Goal: Information Seeking & Learning: Check status

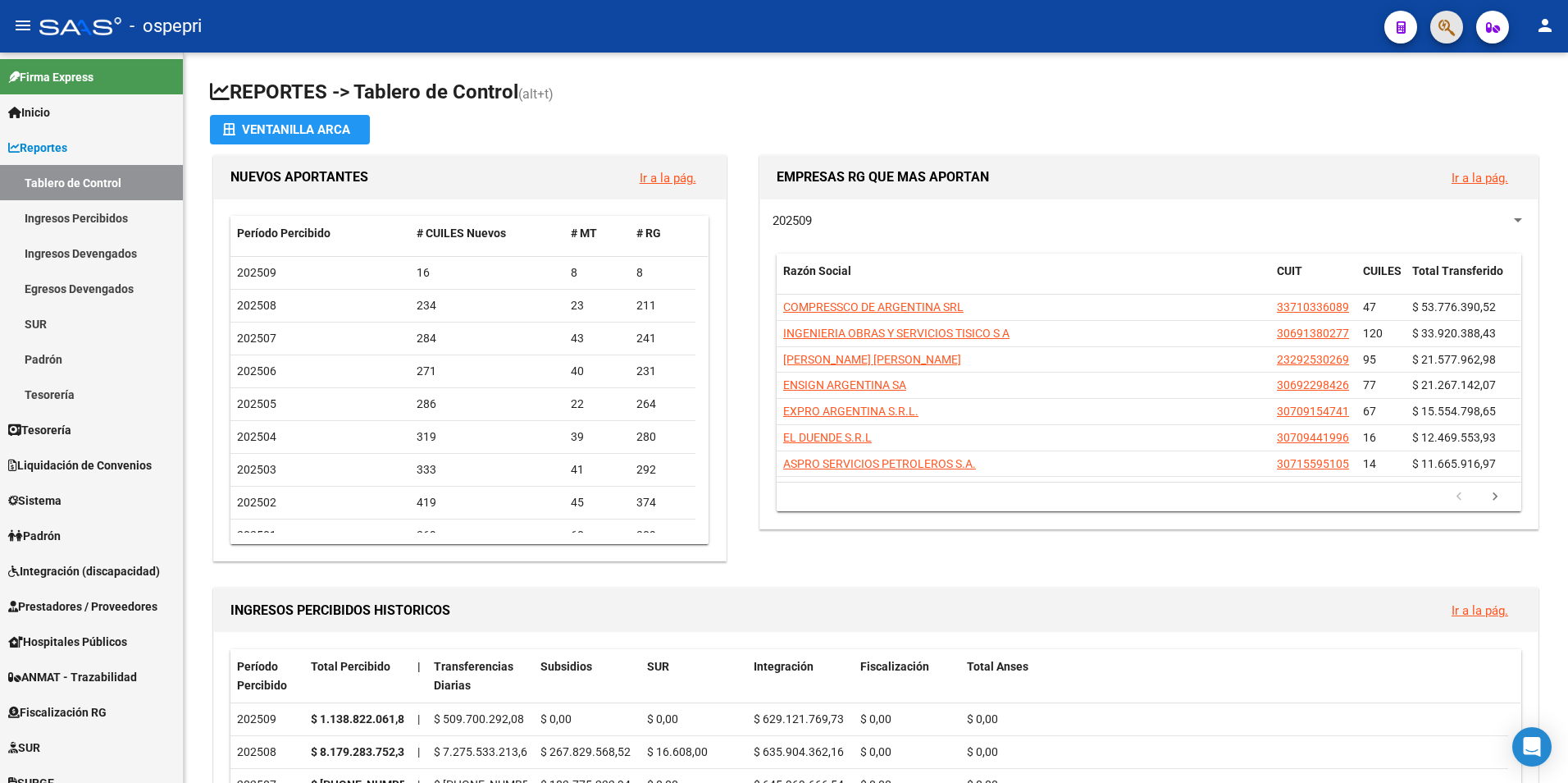
click at [1433, 28] on button "button" at bounding box center [1446, 27] width 33 height 33
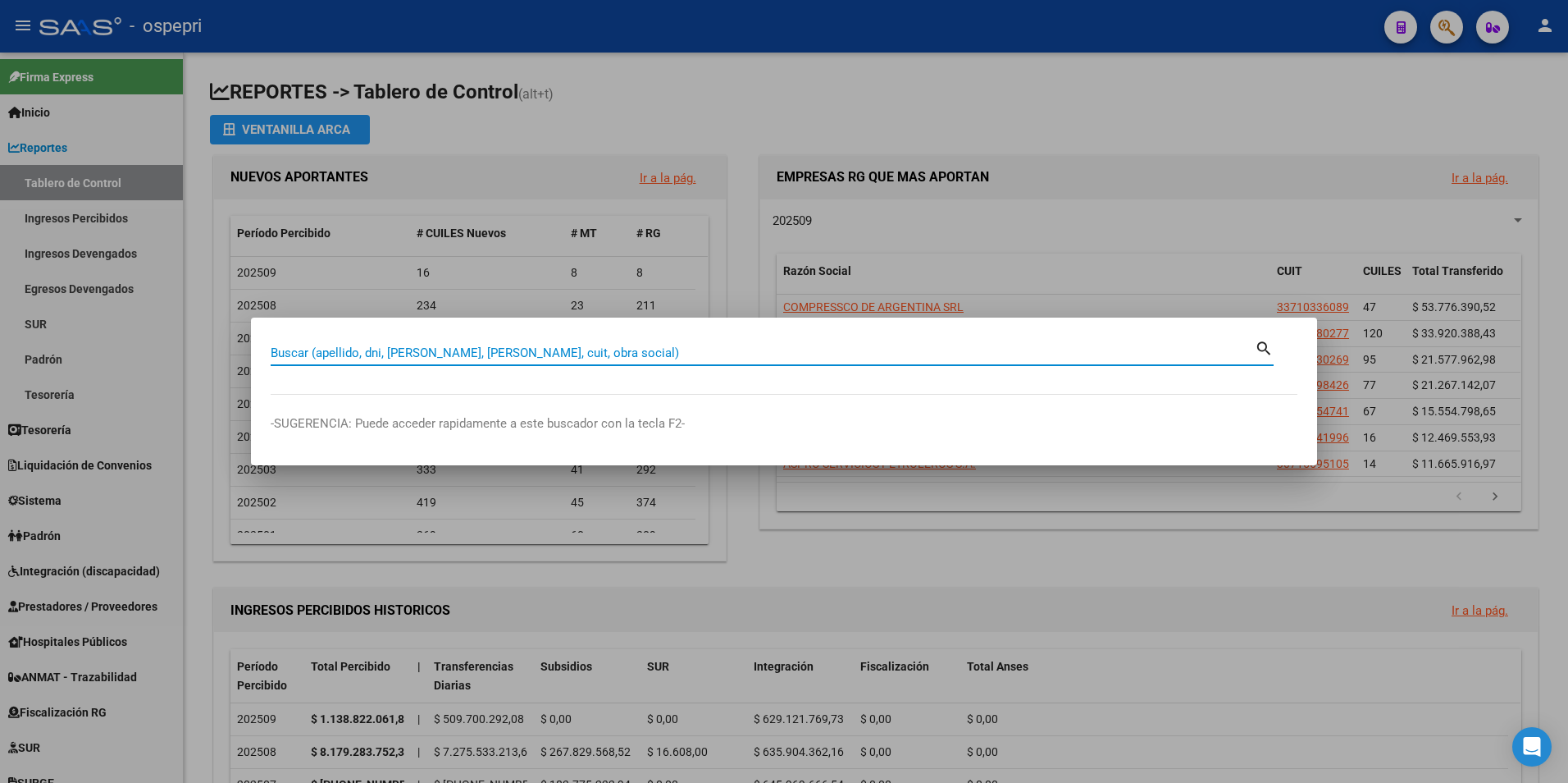
paste input "36514139"
type input "36514139"
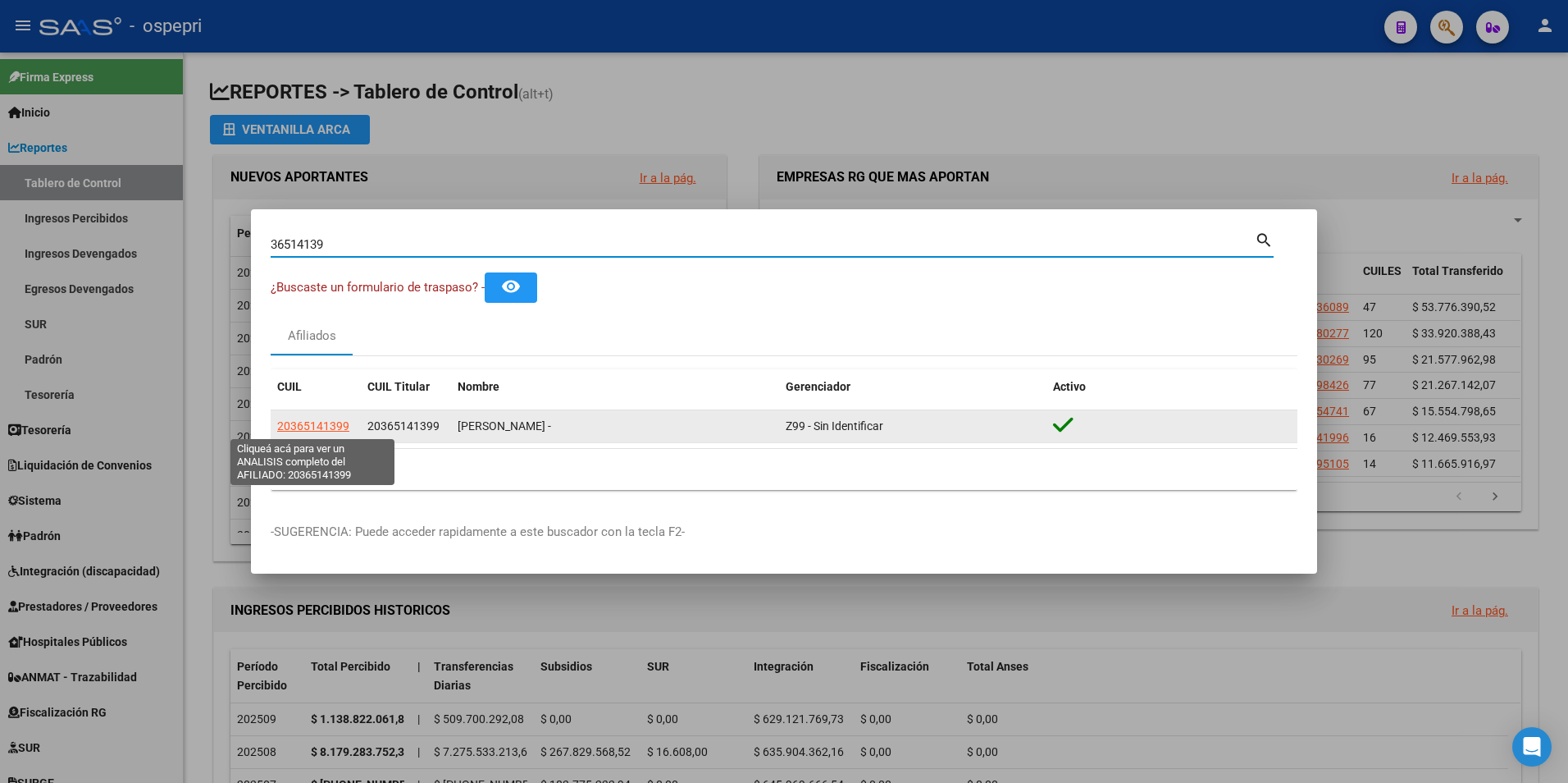
click at [296, 423] on span "20365141399" at bounding box center [313, 426] width 72 height 13
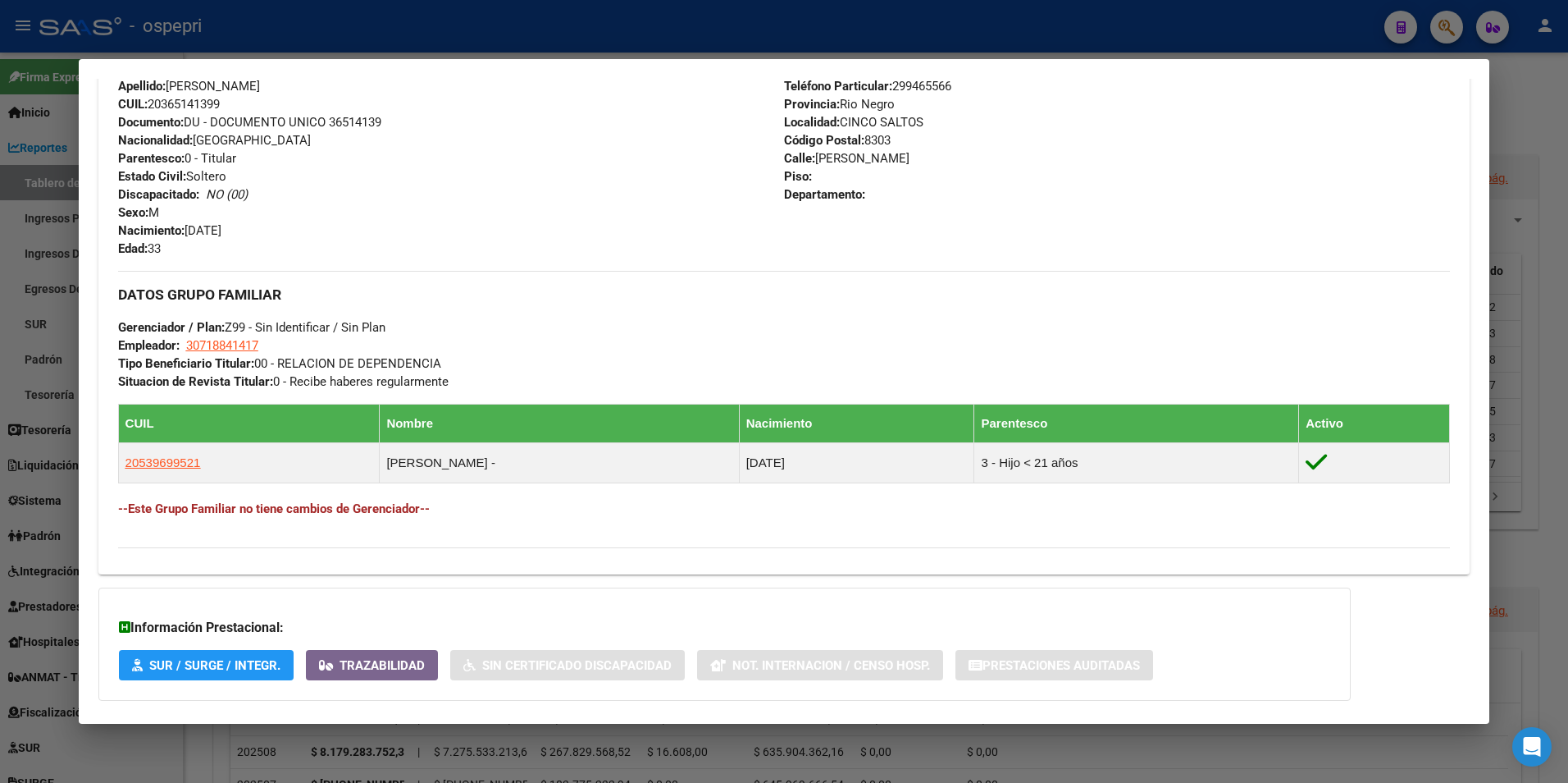
scroll to position [679, 0]
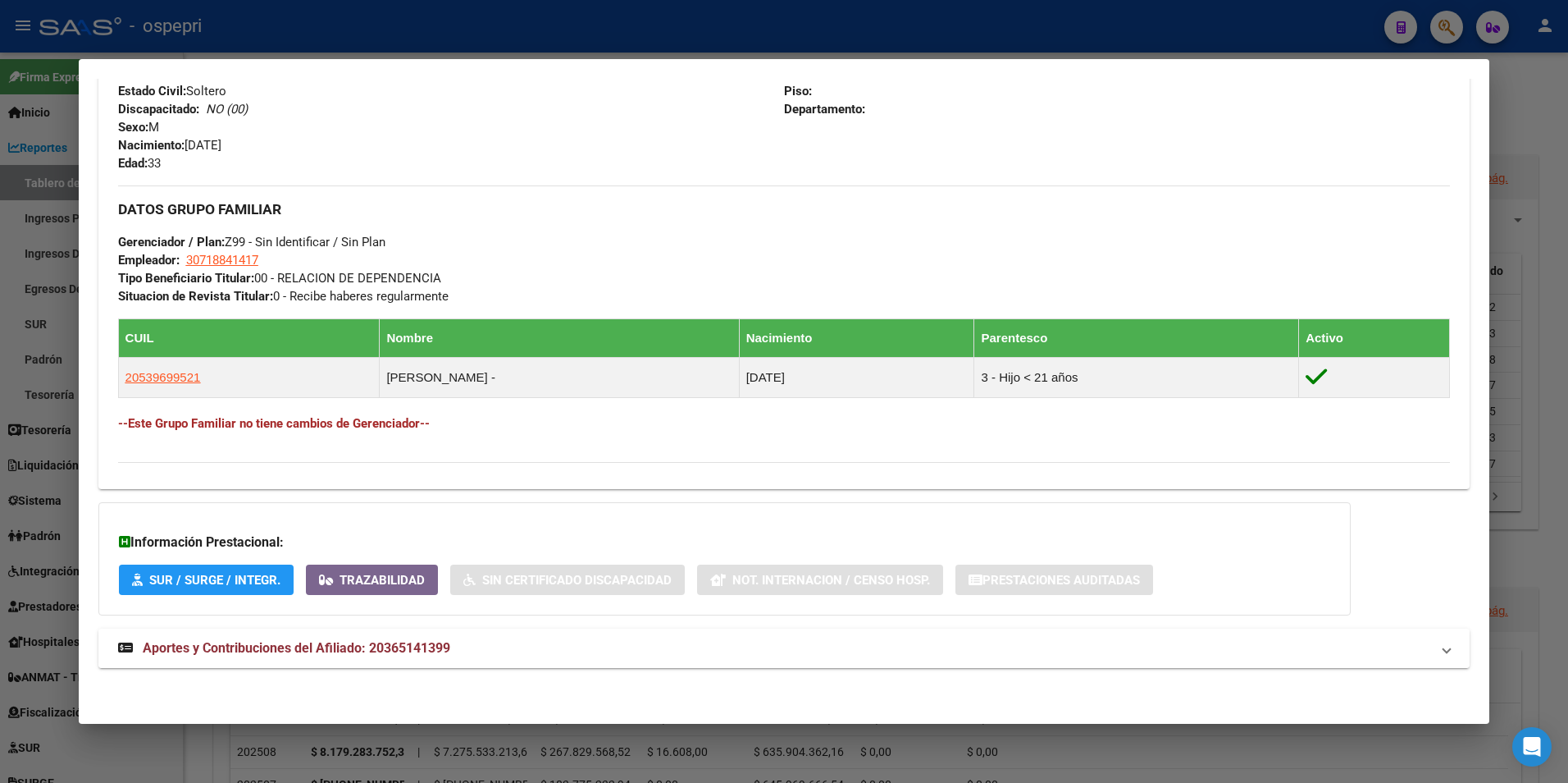
click at [413, 653] on span "Aportes y Contribuciones del Afiliado: 20365141399" at bounding box center [296, 647] width 307 height 16
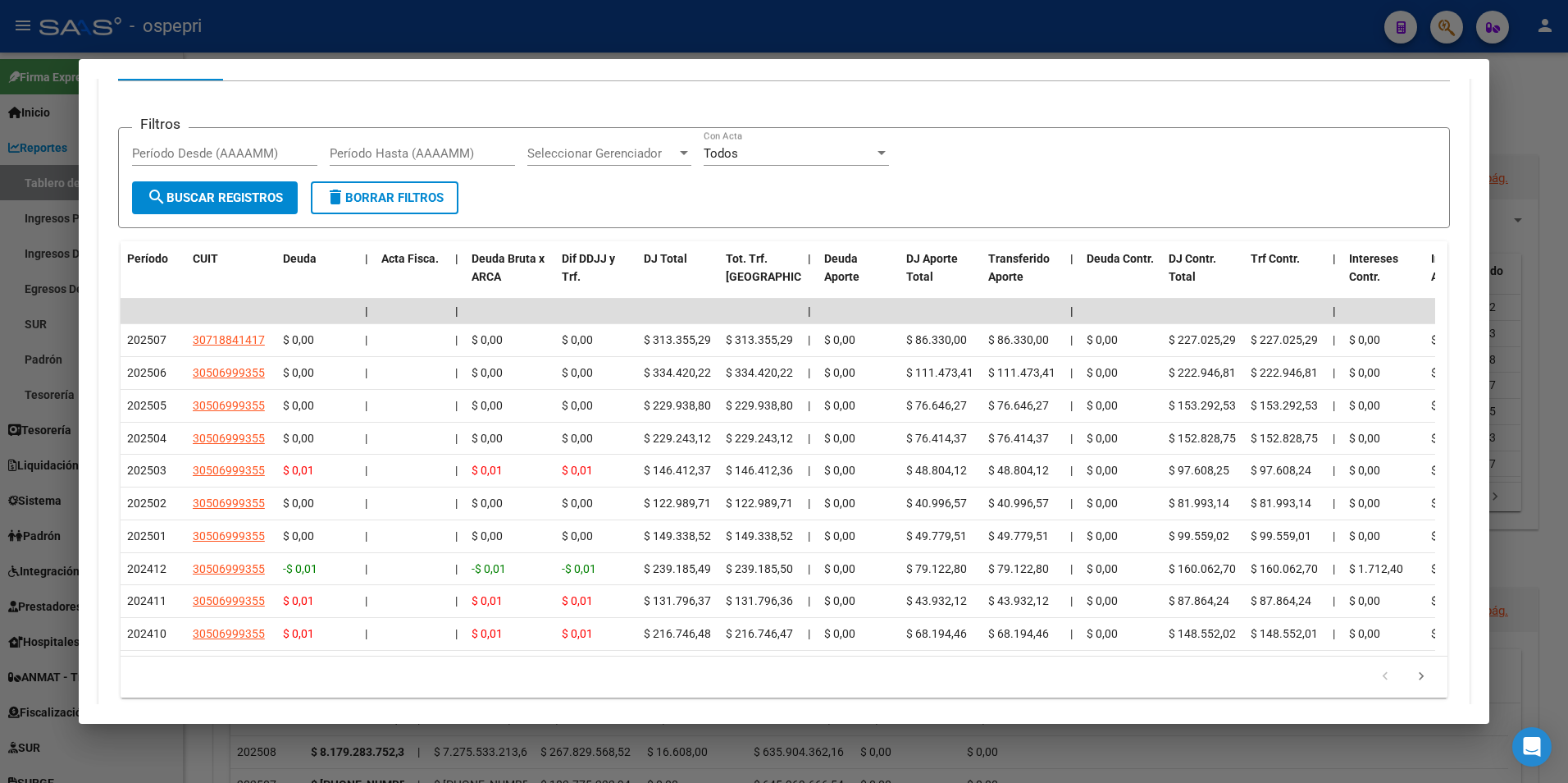
scroll to position [1408, 0]
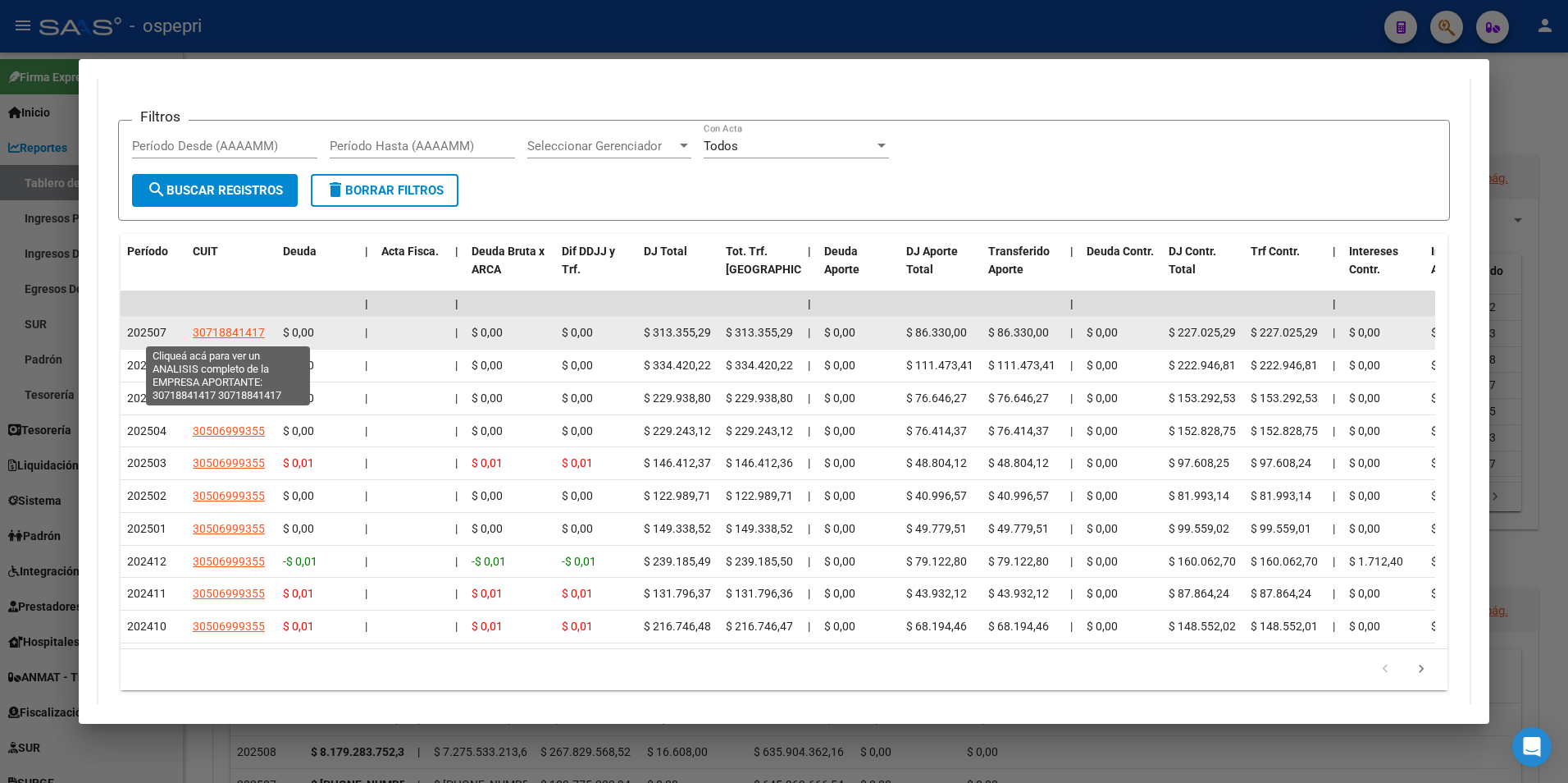
click at [242, 338] on span "30718841417" at bounding box center [229, 332] width 72 height 13
type textarea "30718841417"
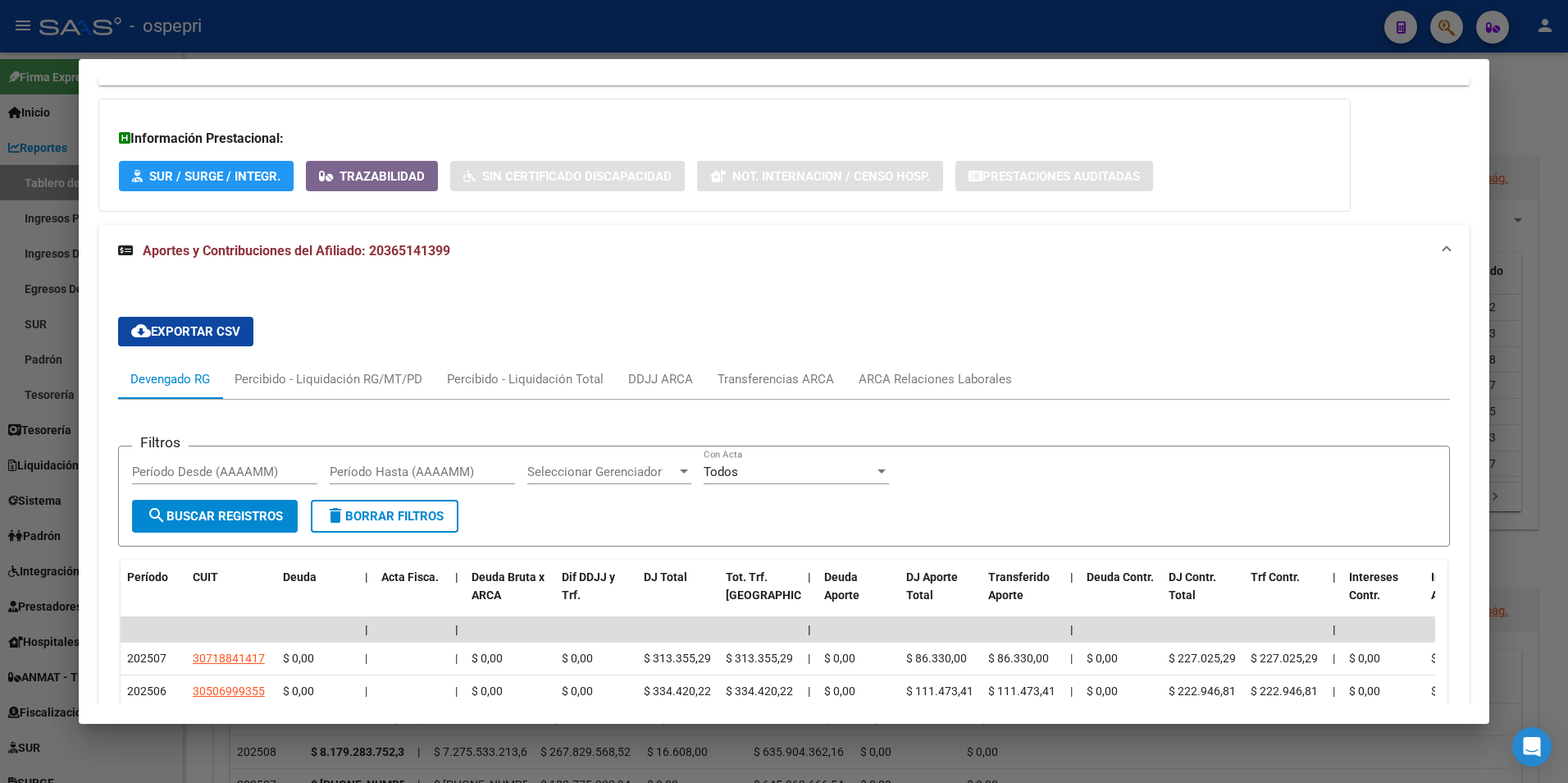
scroll to position [1080, 0]
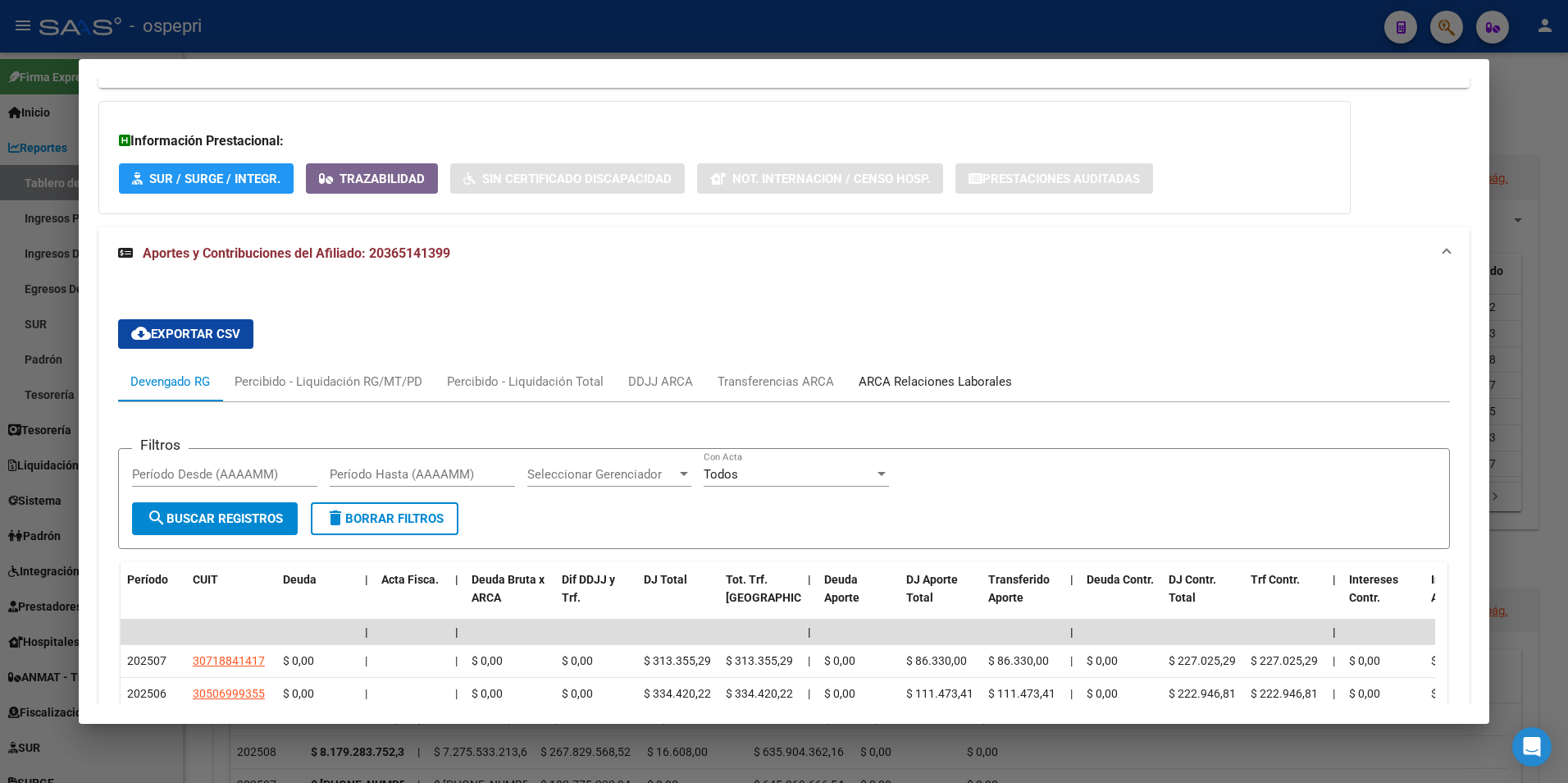
click at [947, 377] on div "ARCA Relaciones Laborales" at bounding box center [935, 381] width 154 height 18
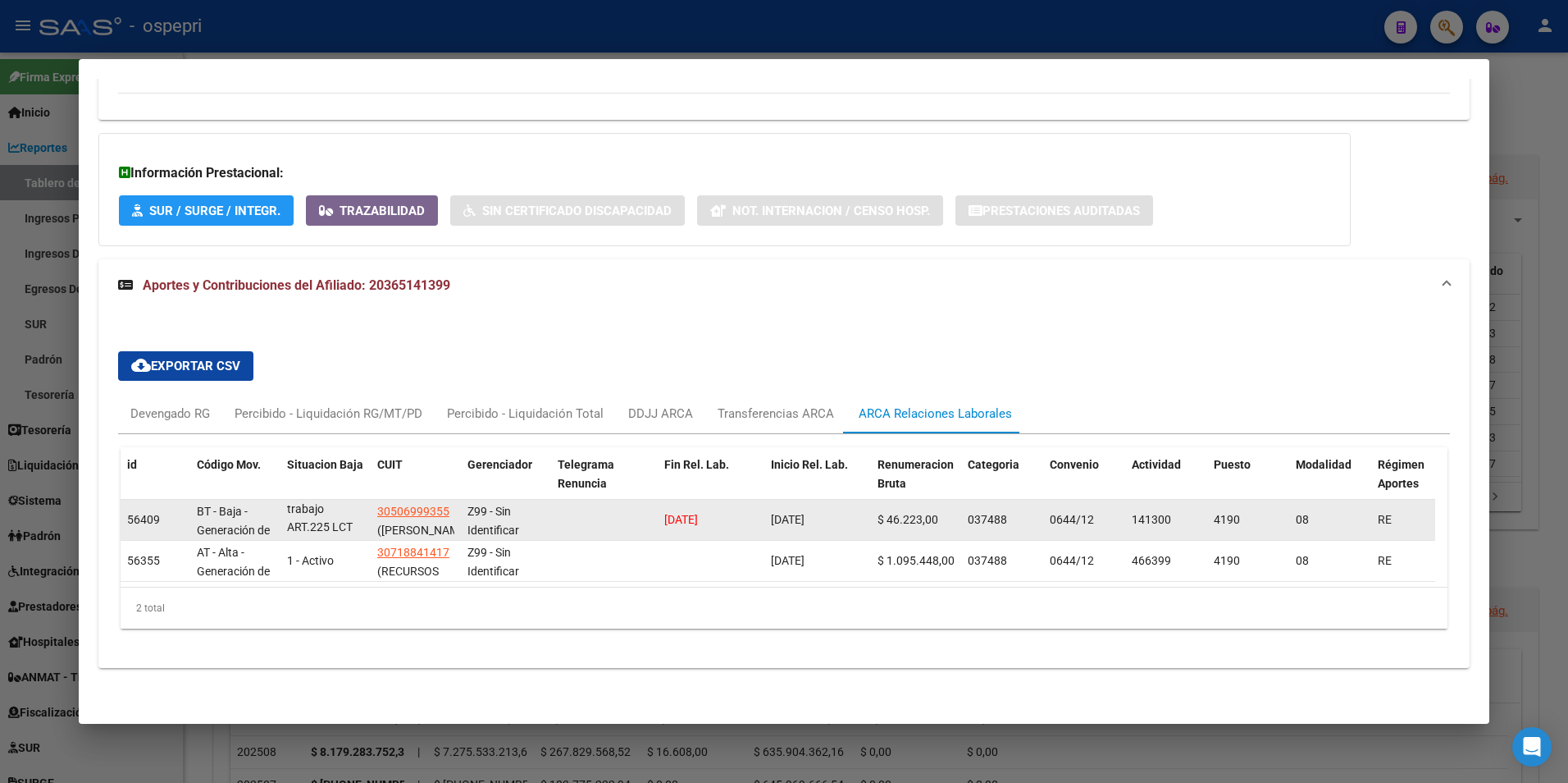
scroll to position [1, 0]
drag, startPoint x: 378, startPoint y: 519, endPoint x: 450, endPoint y: 510, distance: 72.6
click at [450, 510] on div "30506999355 ([PERSON_NAME] S A)" at bounding box center [415, 519] width 77 height 35
click at [570, 516] on datatable-body-cell at bounding box center [605, 520] width 107 height 41
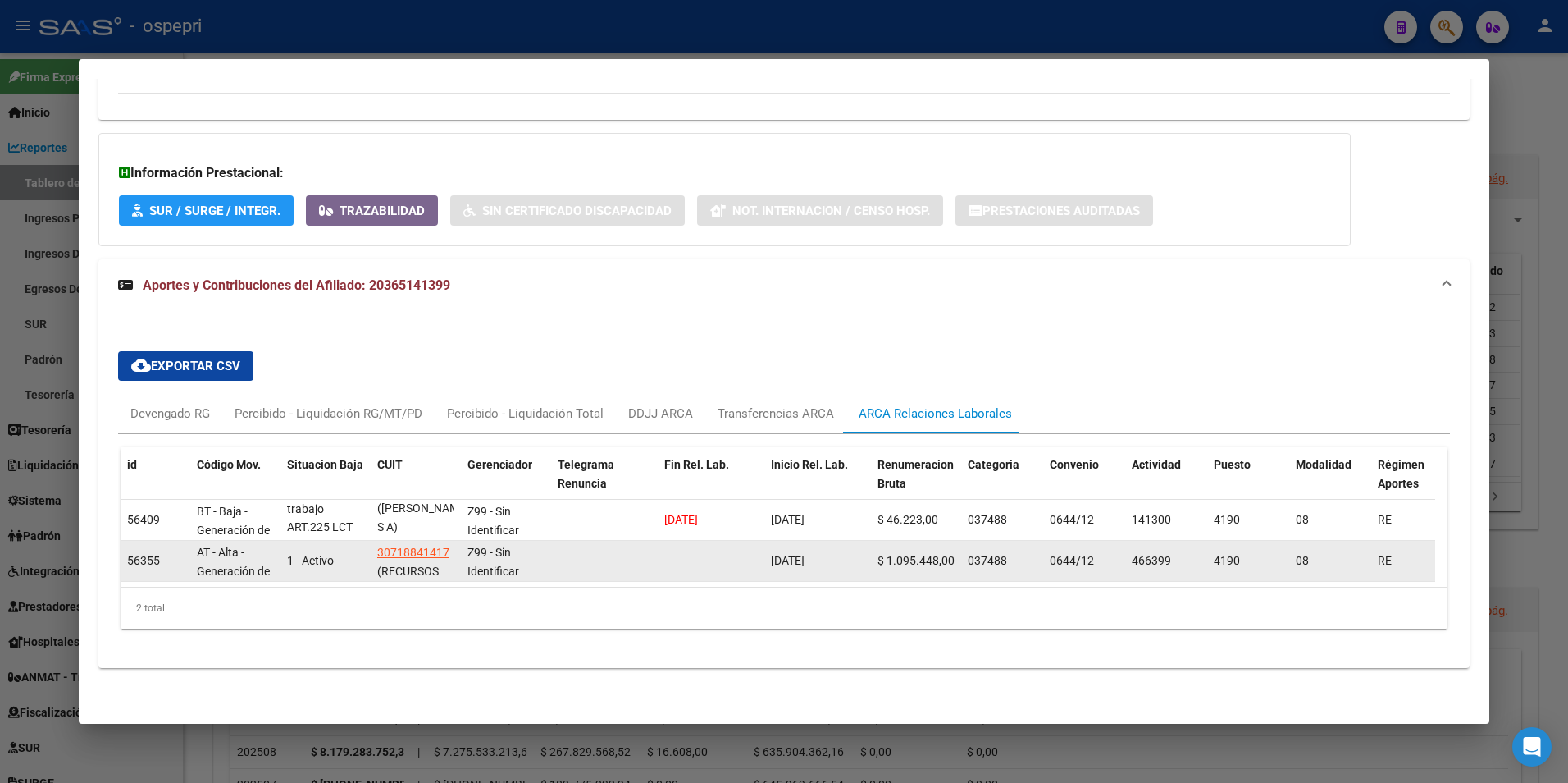
drag, startPoint x: 773, startPoint y: 553, endPoint x: 820, endPoint y: 552, distance: 47.0
click at [804, 553] on span "[DATE]" at bounding box center [787, 559] width 34 height 13
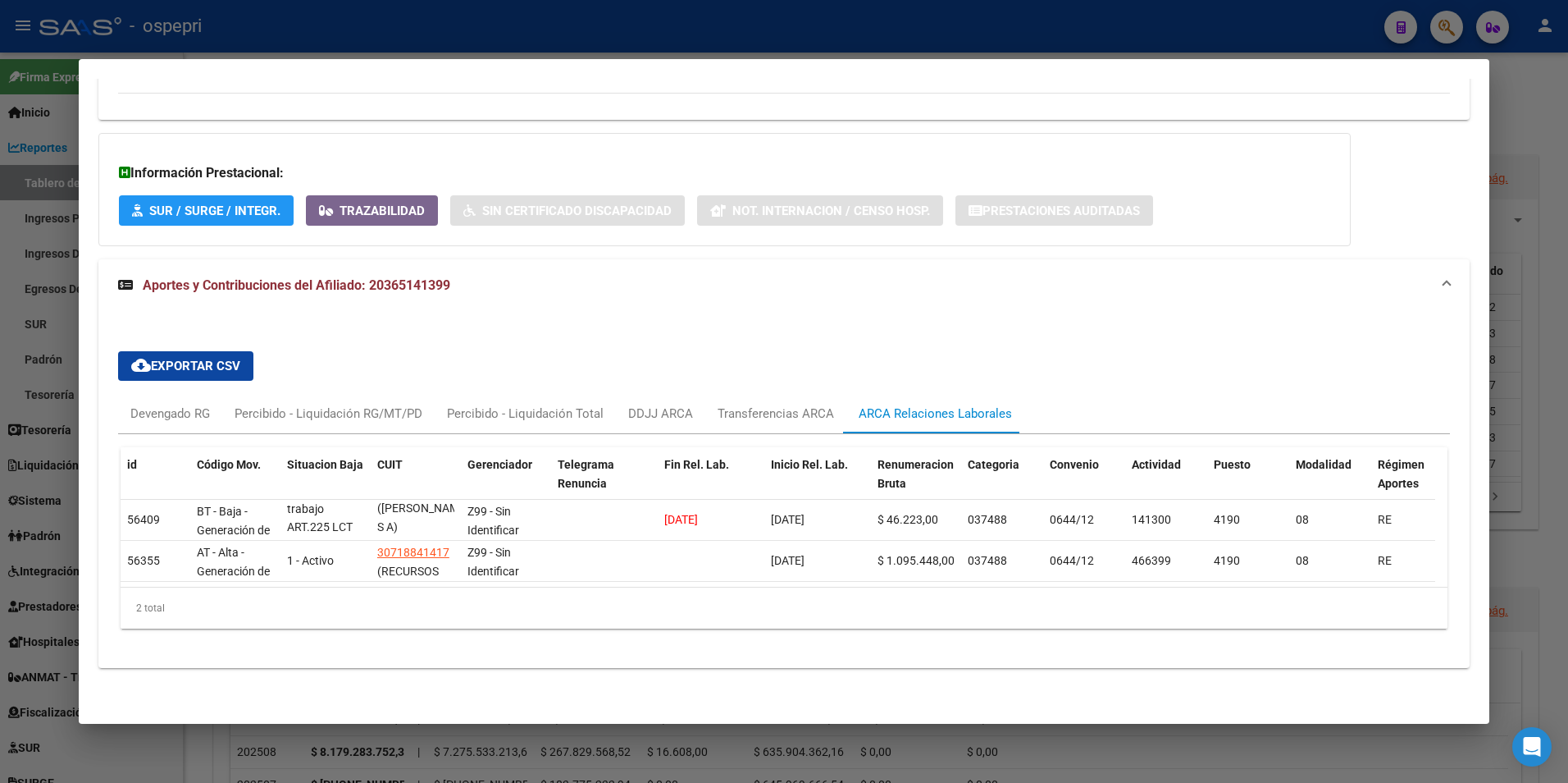
click at [610, 590] on div "2 total" at bounding box center [784, 608] width 1328 height 41
click at [156, 405] on div "Devengado RG" at bounding box center [170, 414] width 79 height 18
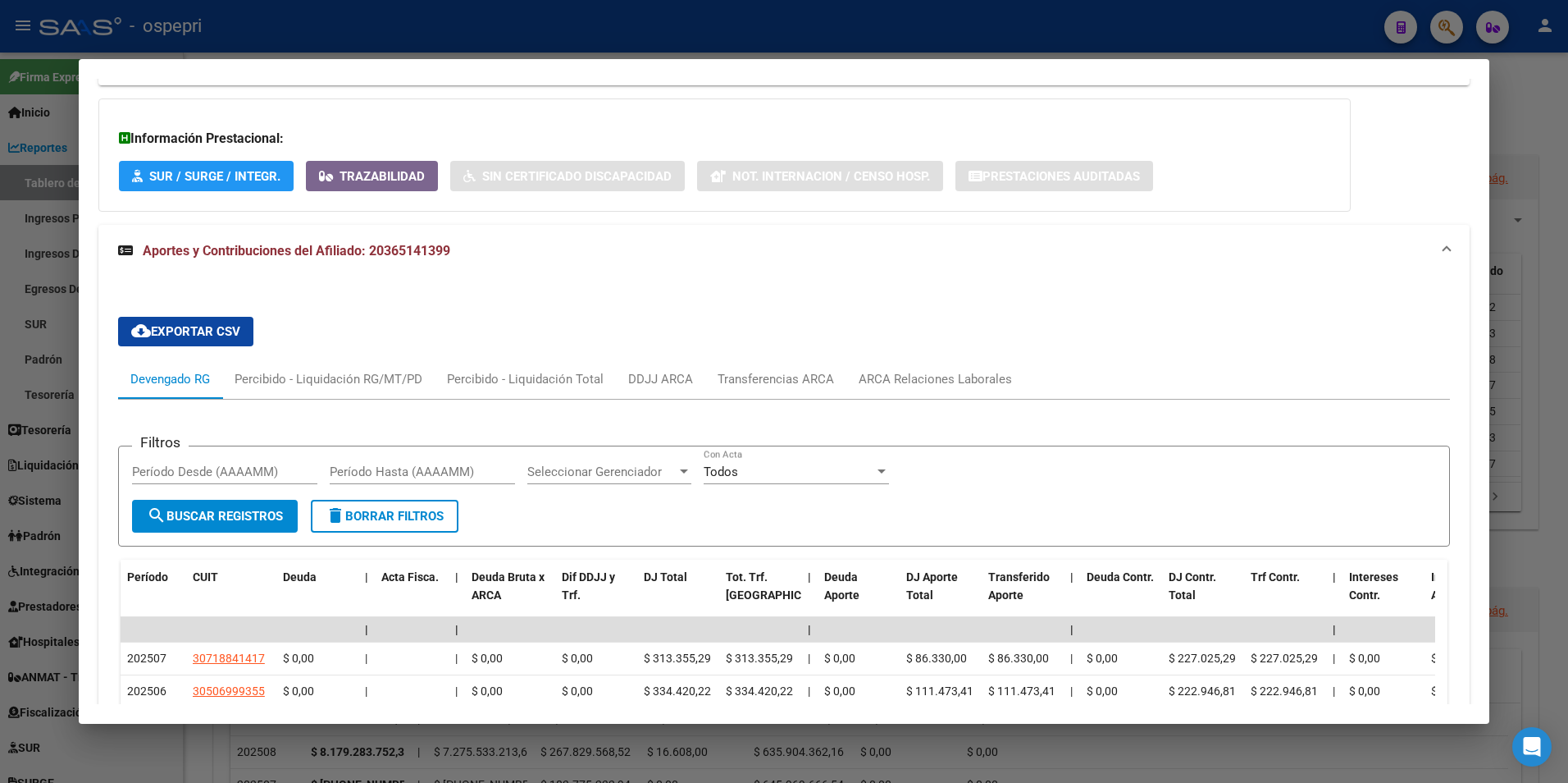
scroll to position [1080, 0]
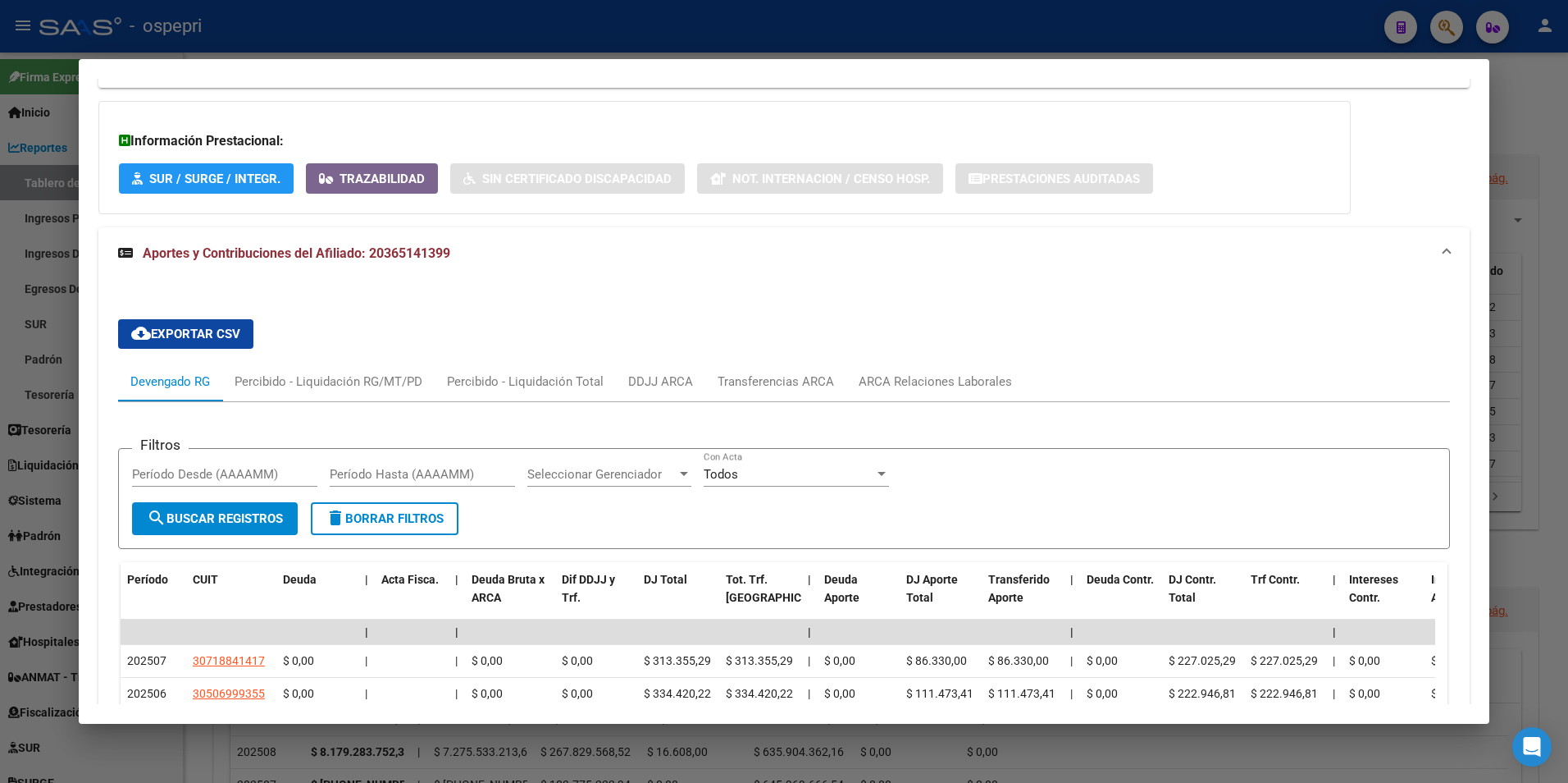
click at [186, 384] on div "Devengado RG" at bounding box center [170, 381] width 79 height 18
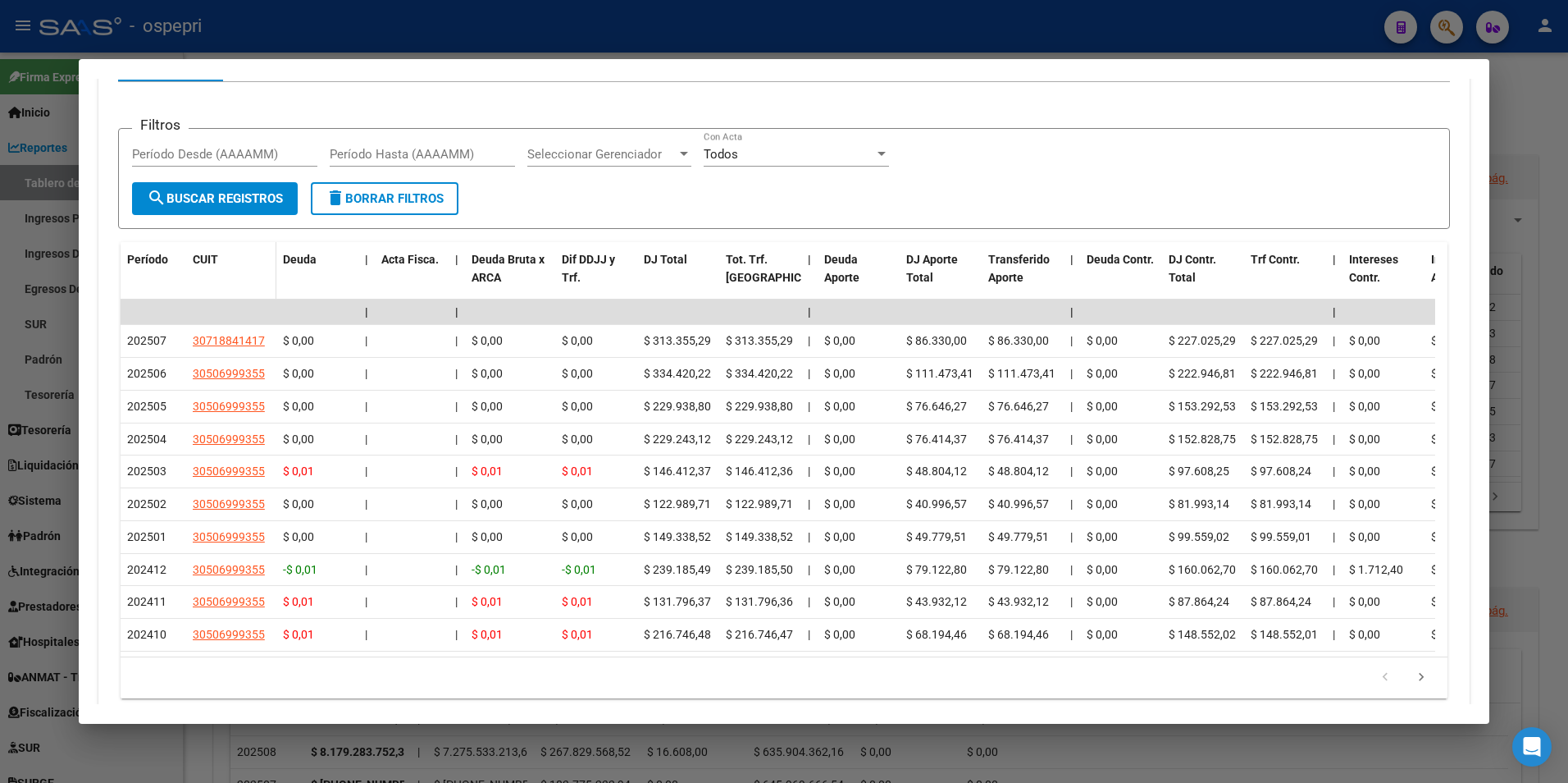
scroll to position [1408, 0]
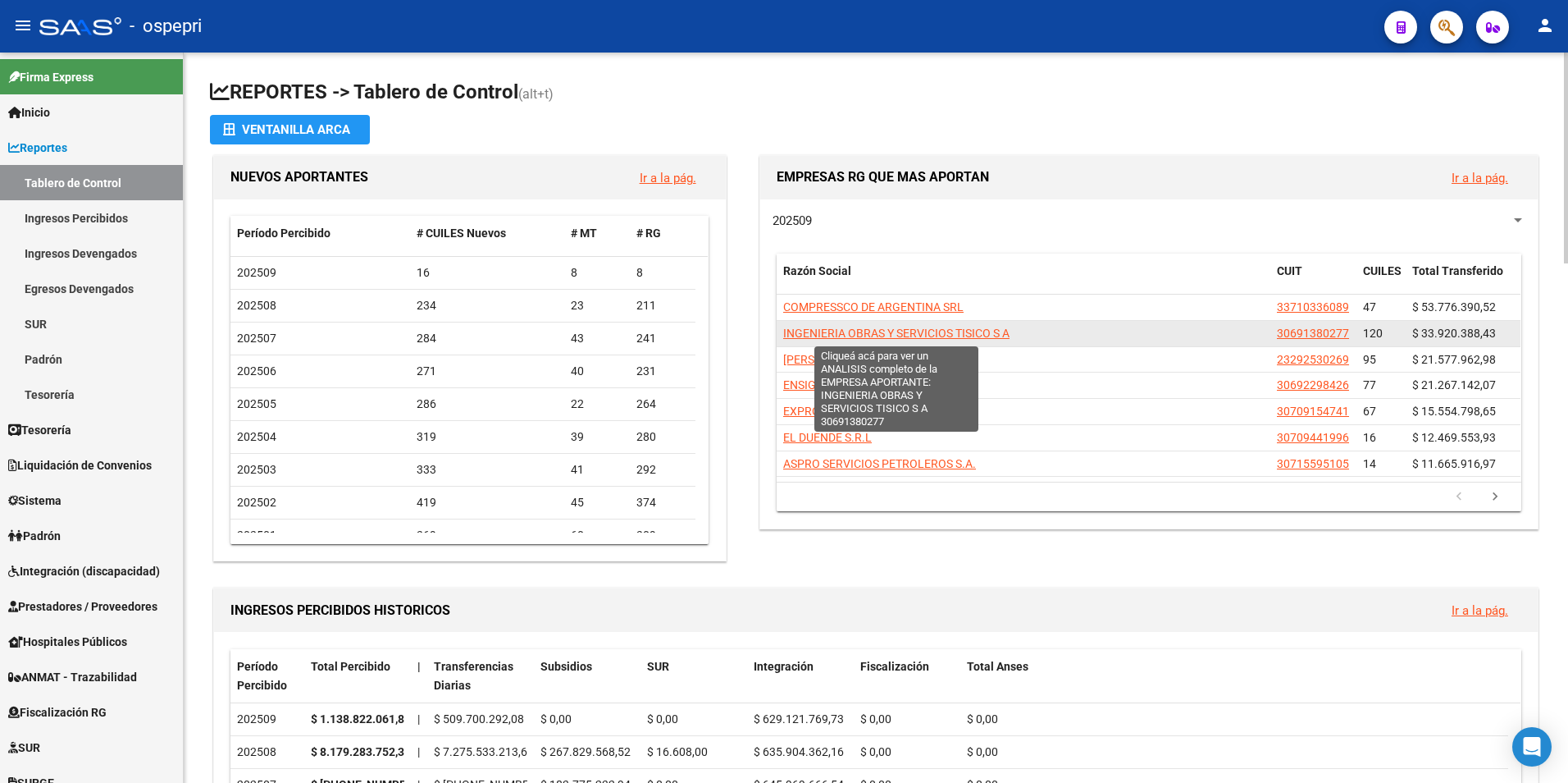
scroll to position [82, 0]
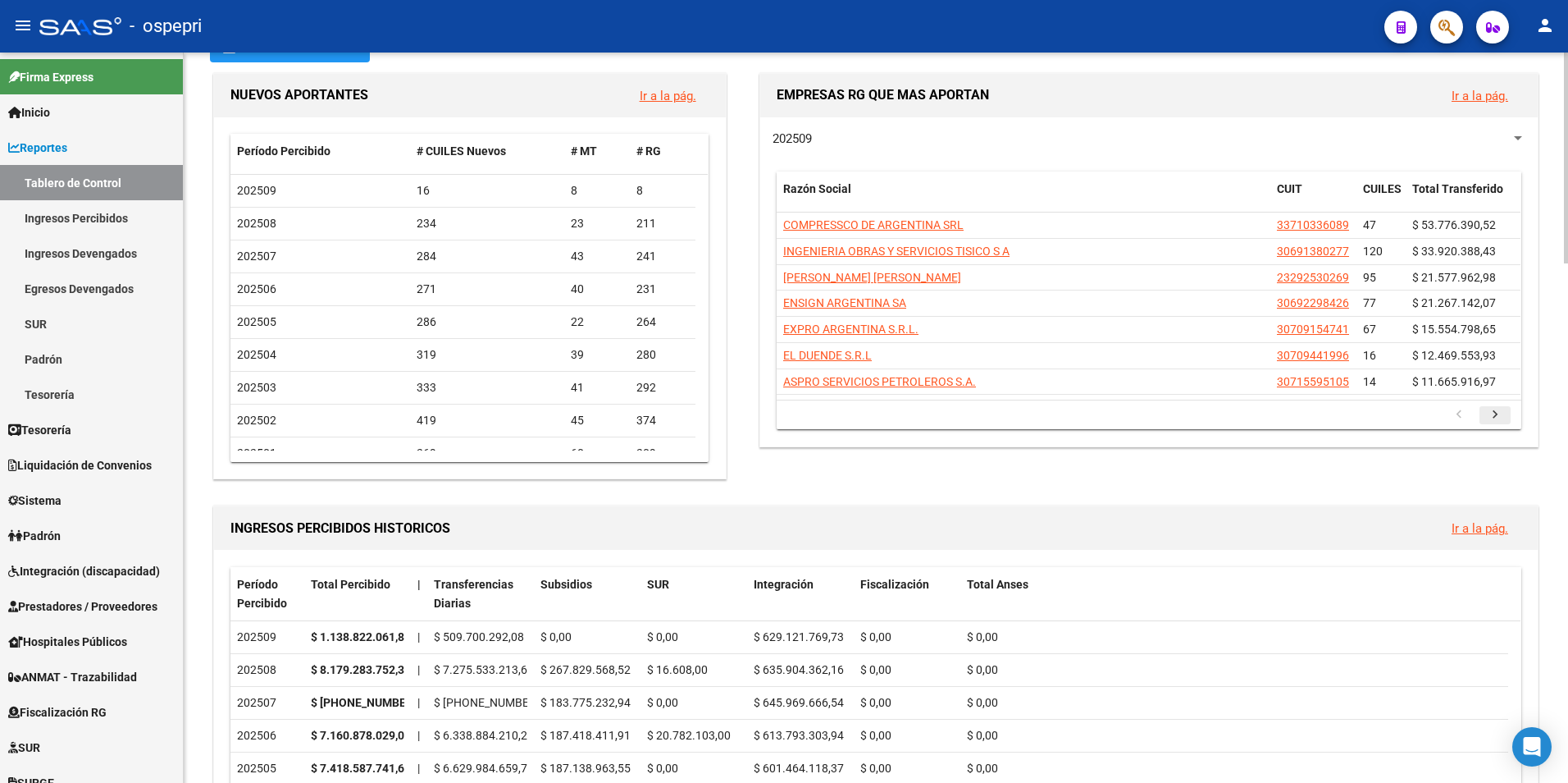
click at [1490, 407] on icon "go to next page" at bounding box center [1495, 416] width 22 height 20
click at [1491, 412] on icon "go to next page" at bounding box center [1495, 416] width 22 height 20
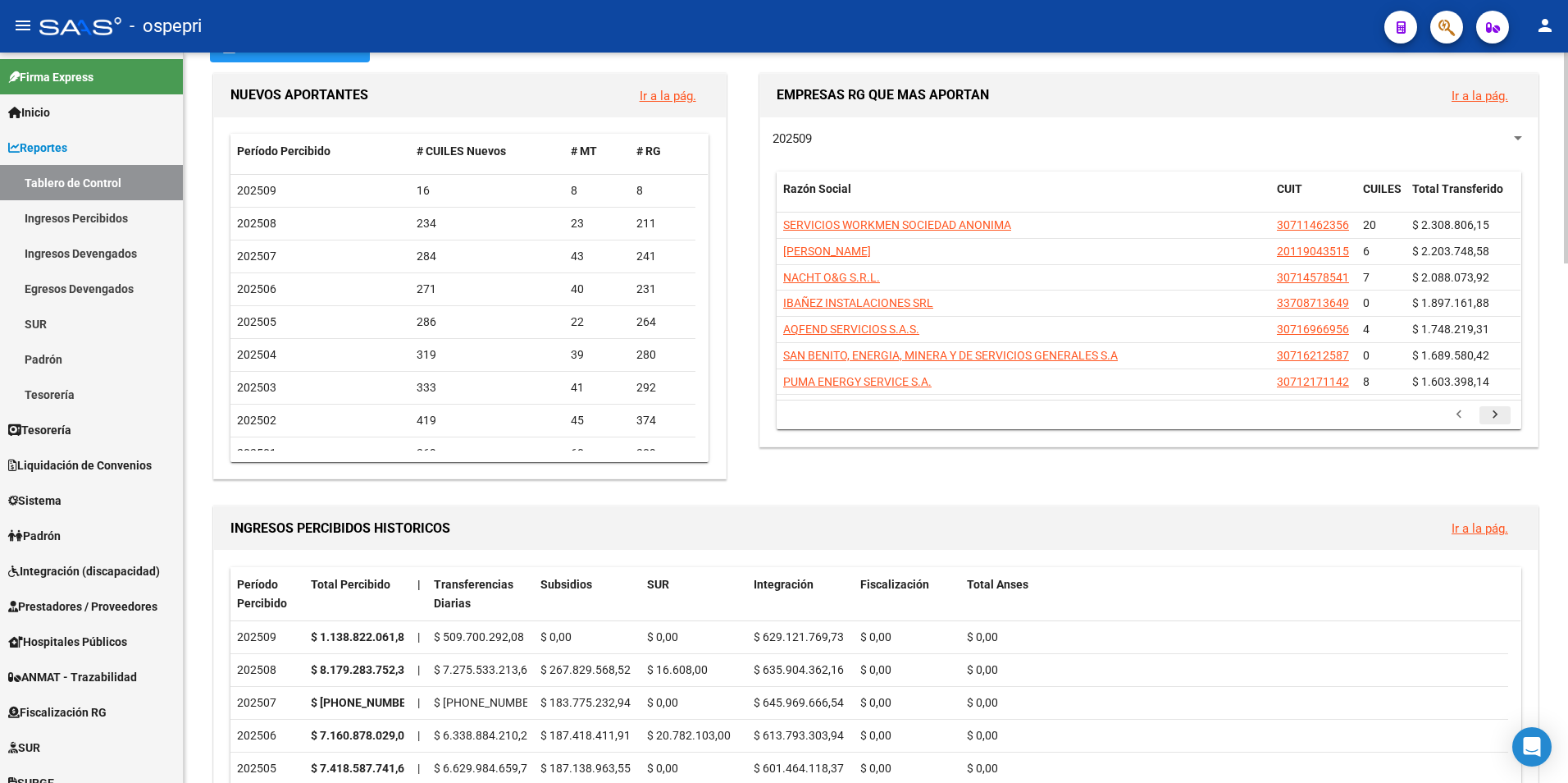
click at [1491, 412] on icon "go to next page" at bounding box center [1495, 416] width 22 height 20
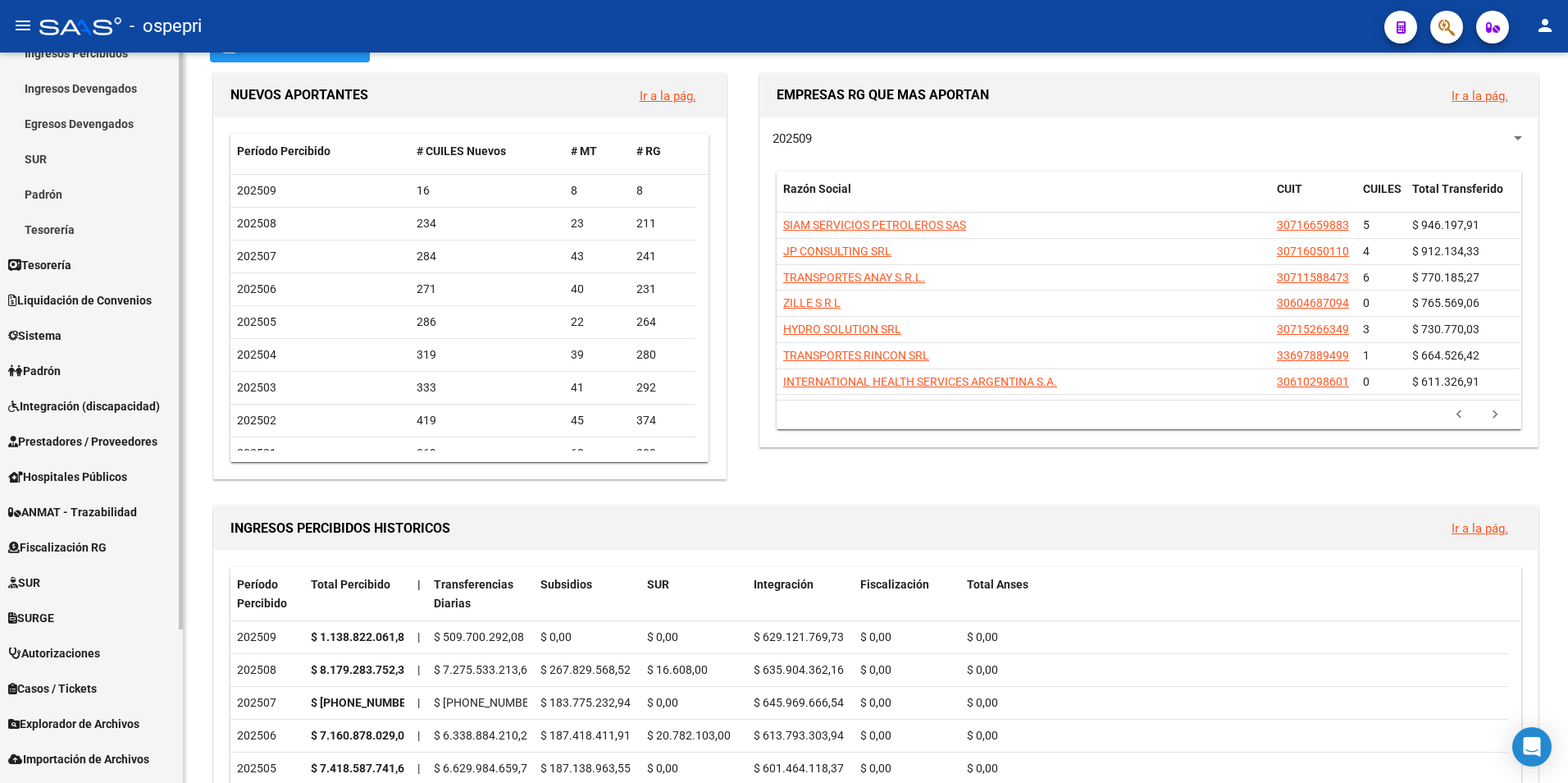
scroll to position [193, 0]
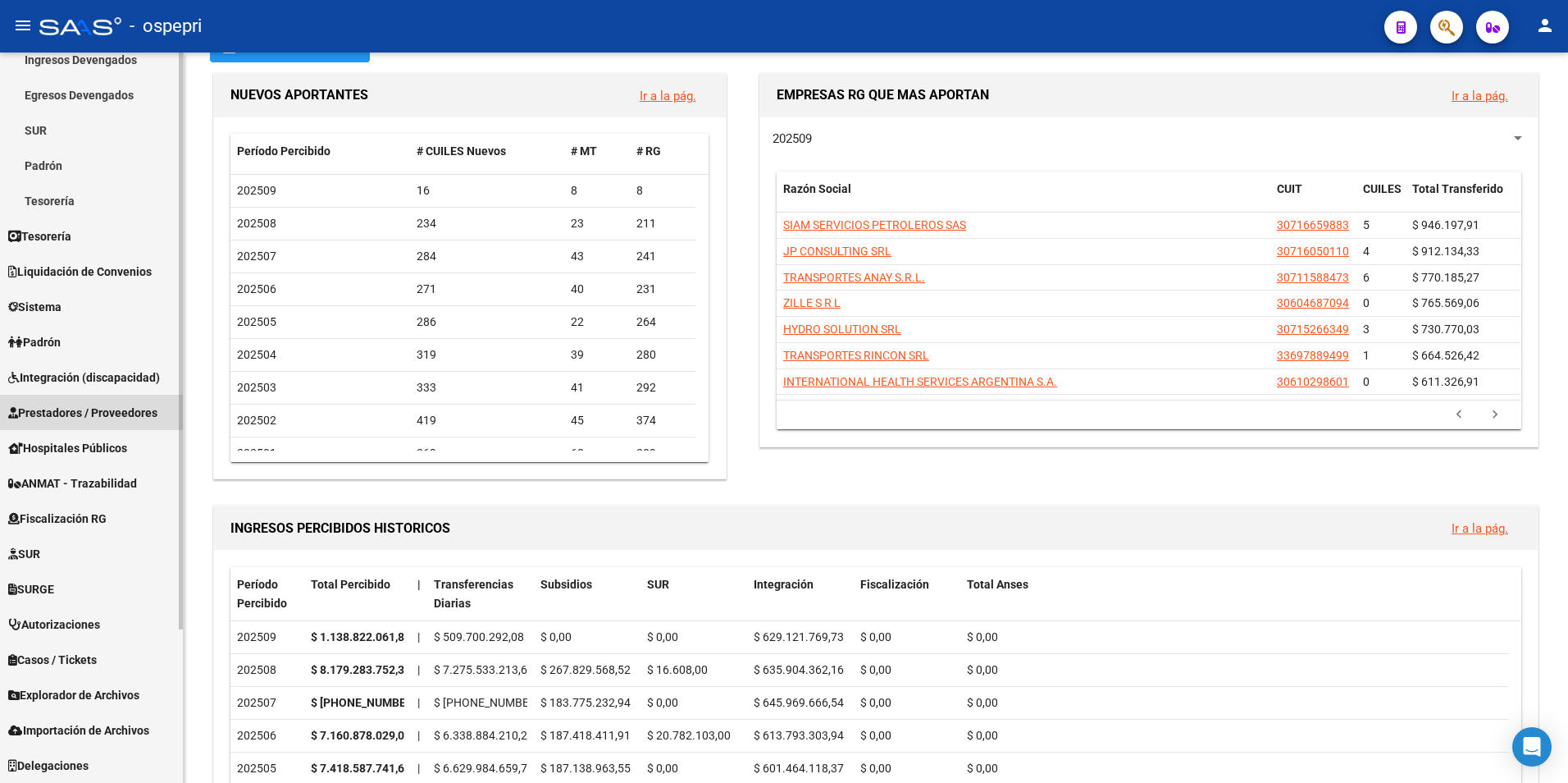
click at [105, 417] on span "Prestadores / Proveedores" at bounding box center [83, 413] width 149 height 18
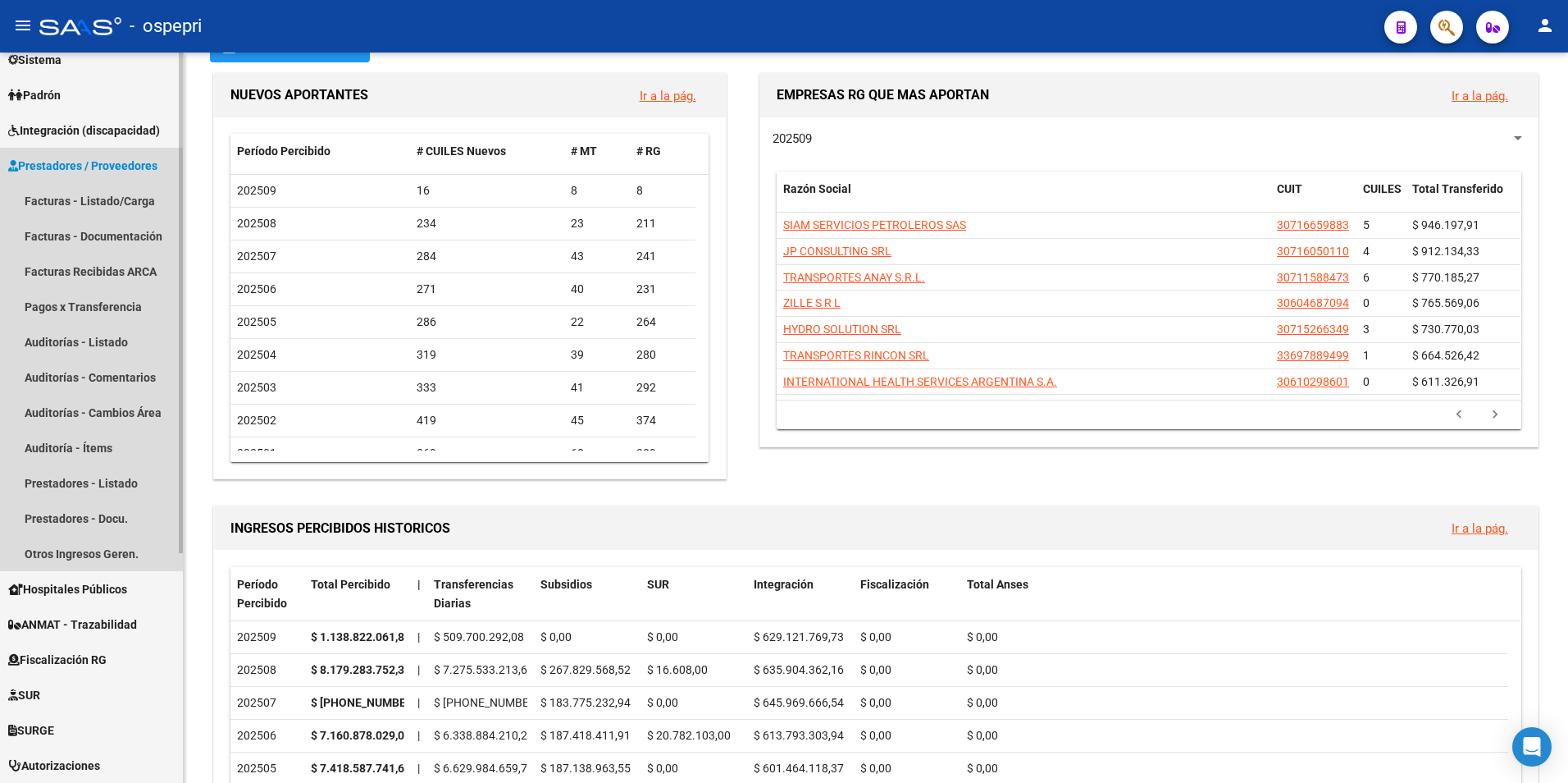
click at [83, 163] on span "Prestadores / Proveedores" at bounding box center [83, 166] width 149 height 18
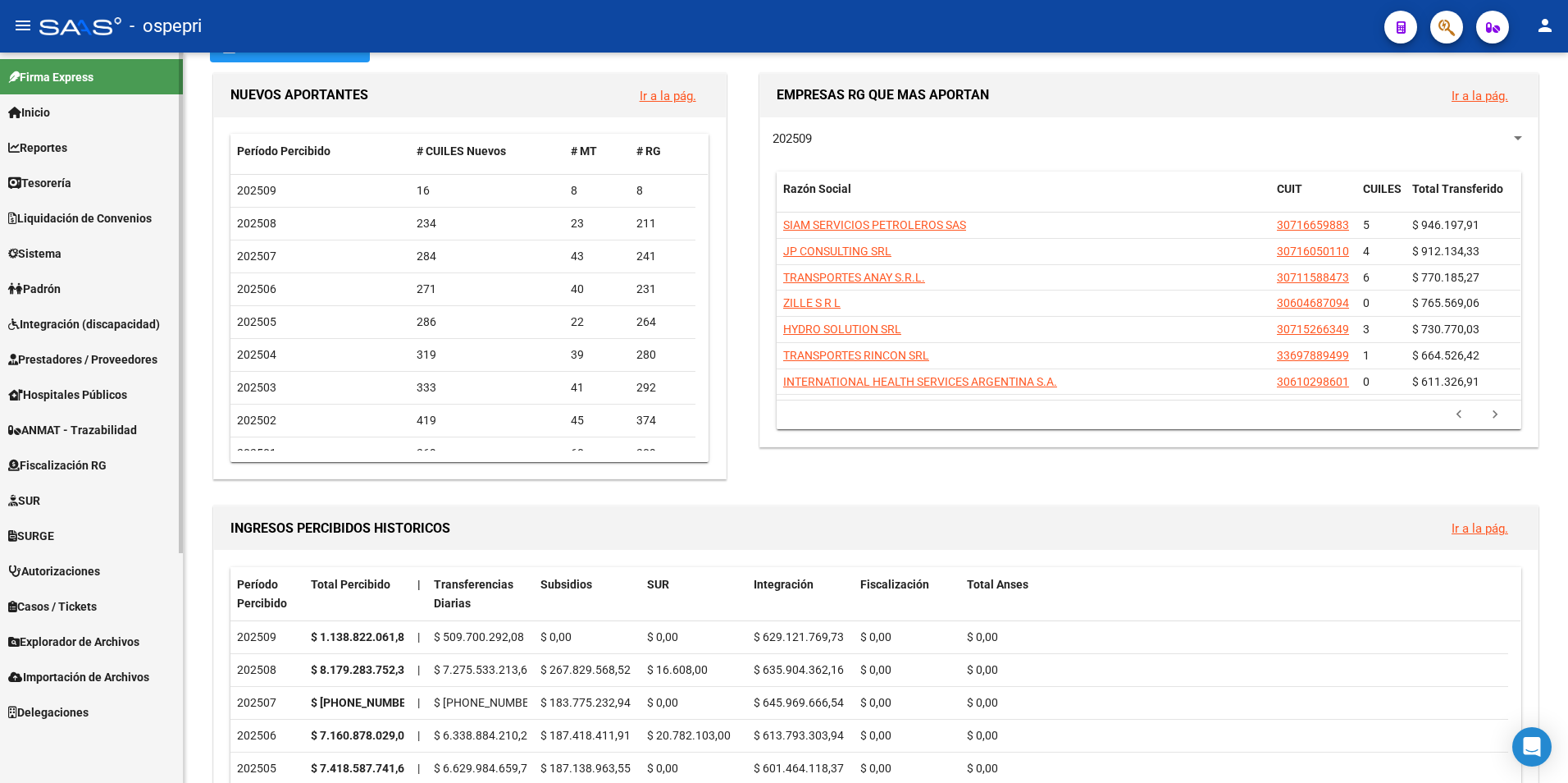
scroll to position [0, 0]
click at [71, 176] on span "Tesorería" at bounding box center [40, 182] width 63 height 18
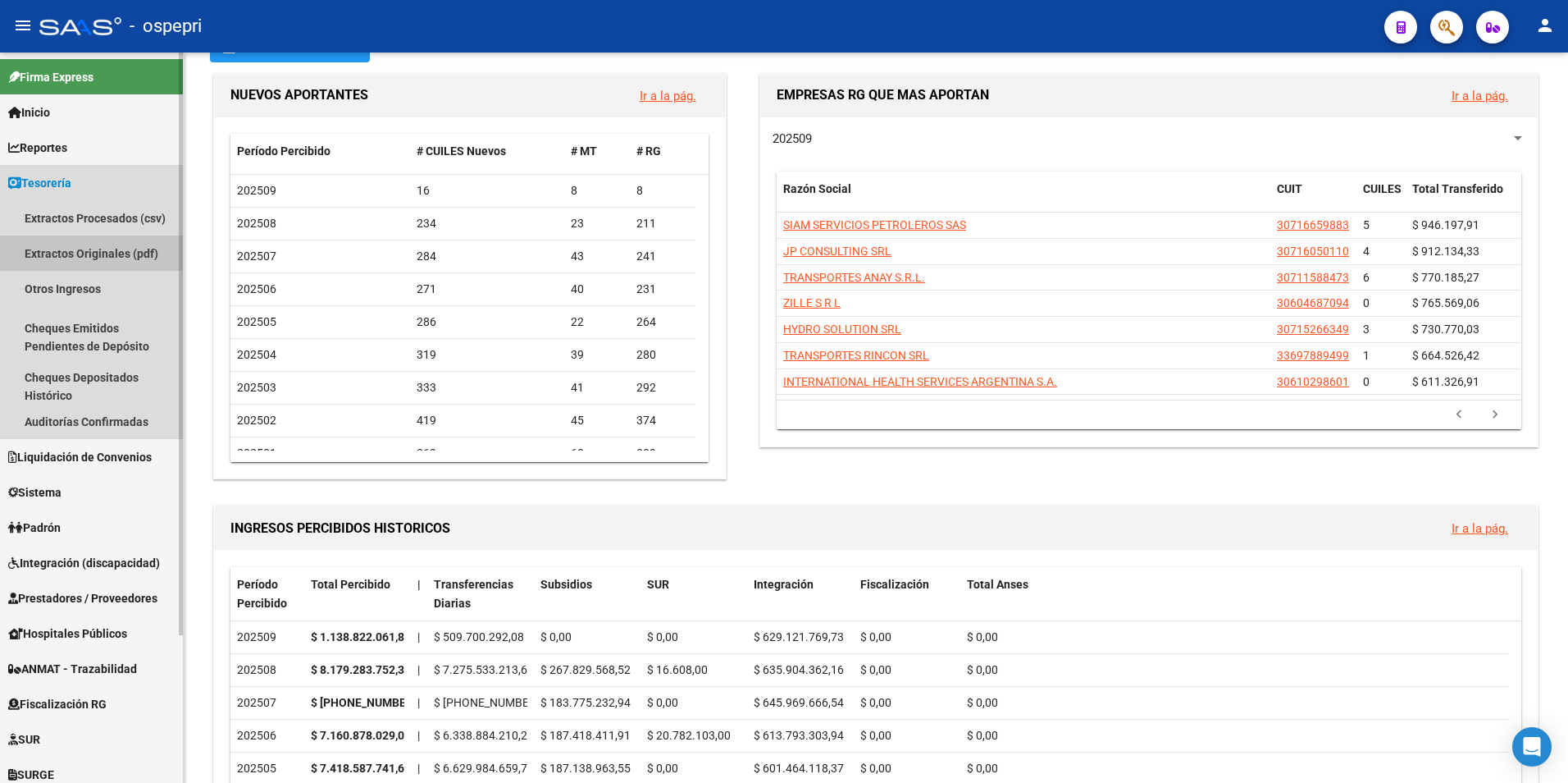
click at [107, 256] on link "Extractos Originales (pdf)" at bounding box center [91, 253] width 183 height 35
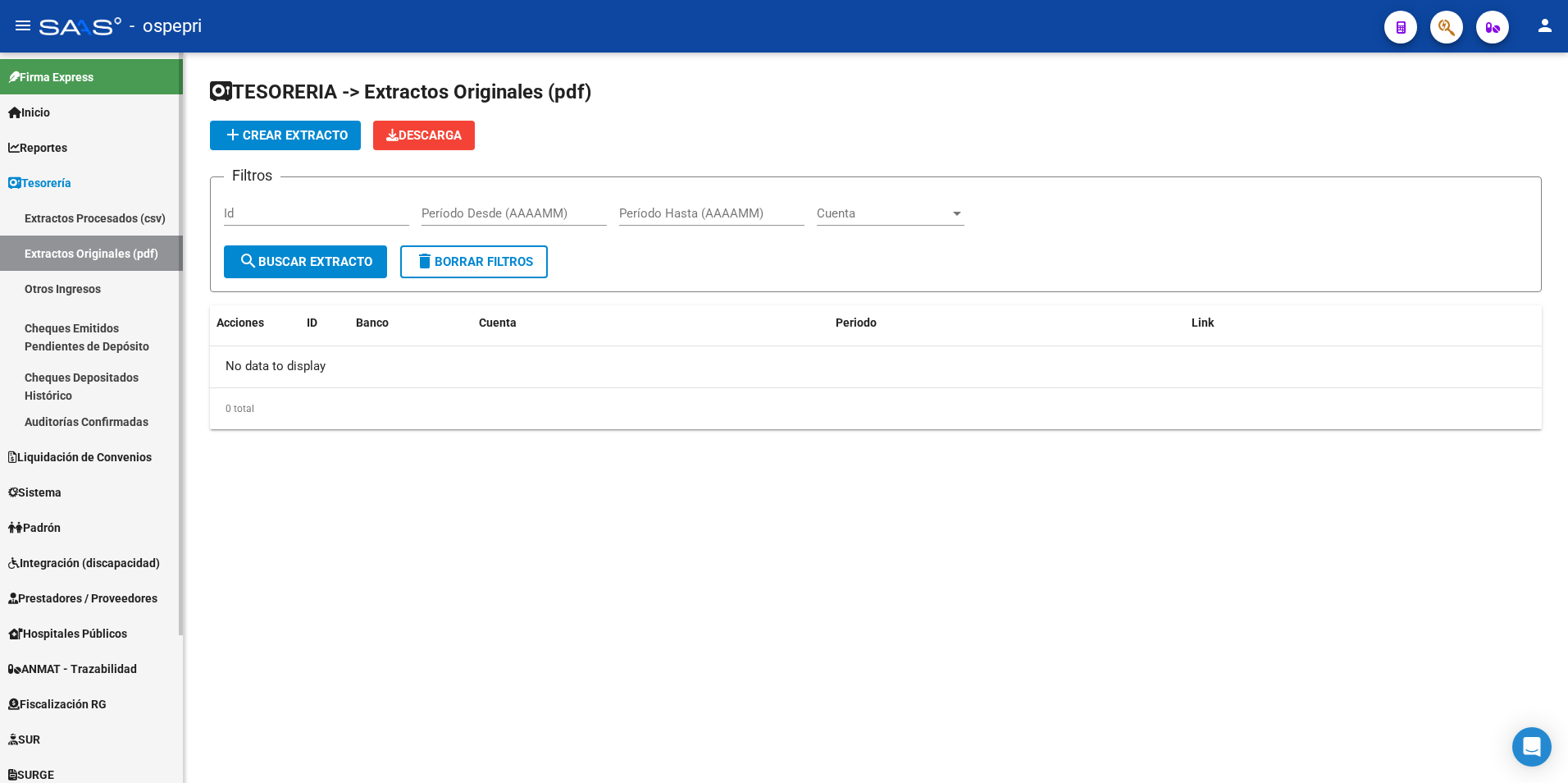
click at [107, 218] on link "Extractos Procesados (csv)" at bounding box center [91, 218] width 183 height 35
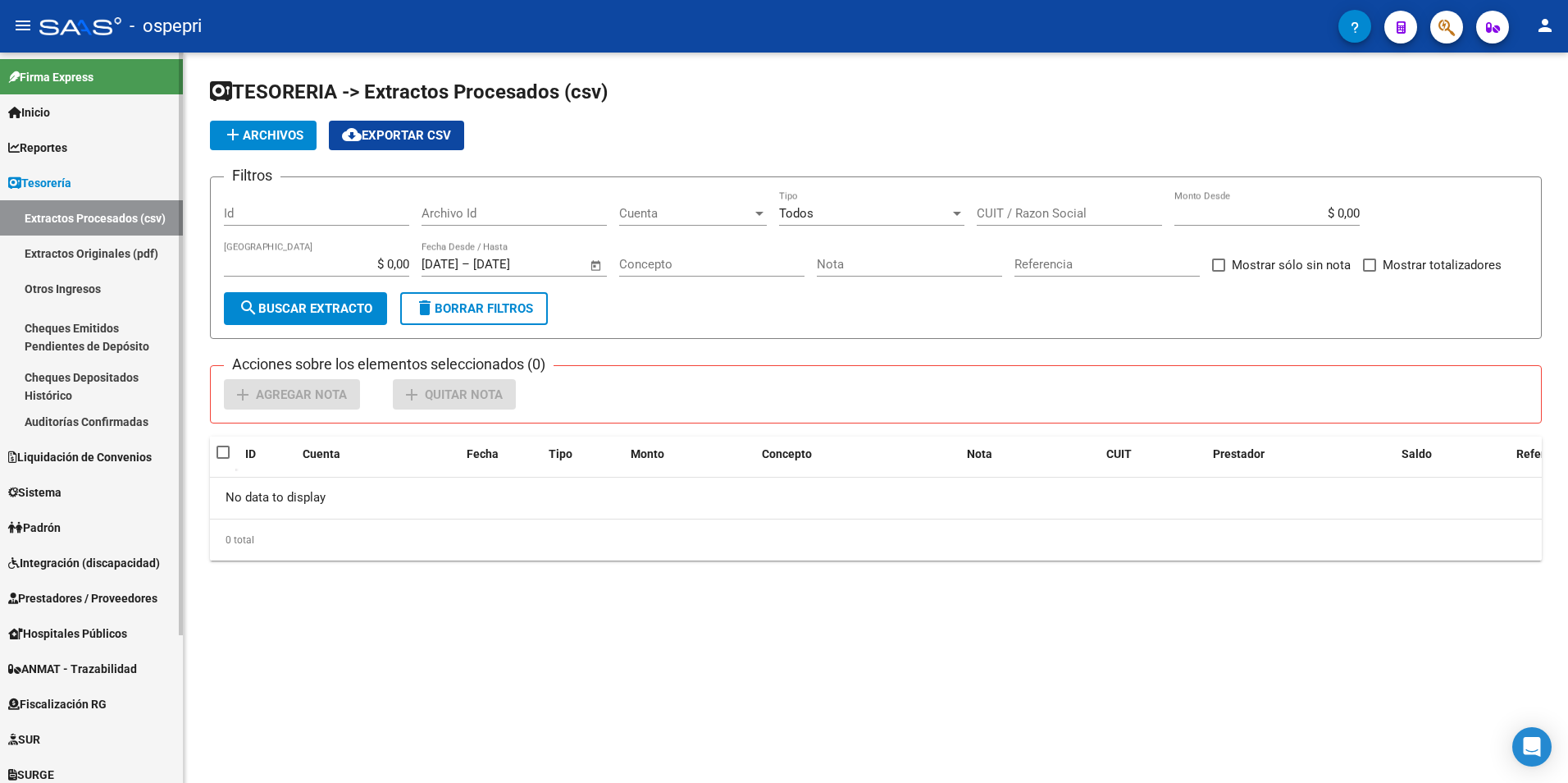
click at [87, 300] on link "Otros Ingresos" at bounding box center [91, 288] width 183 height 35
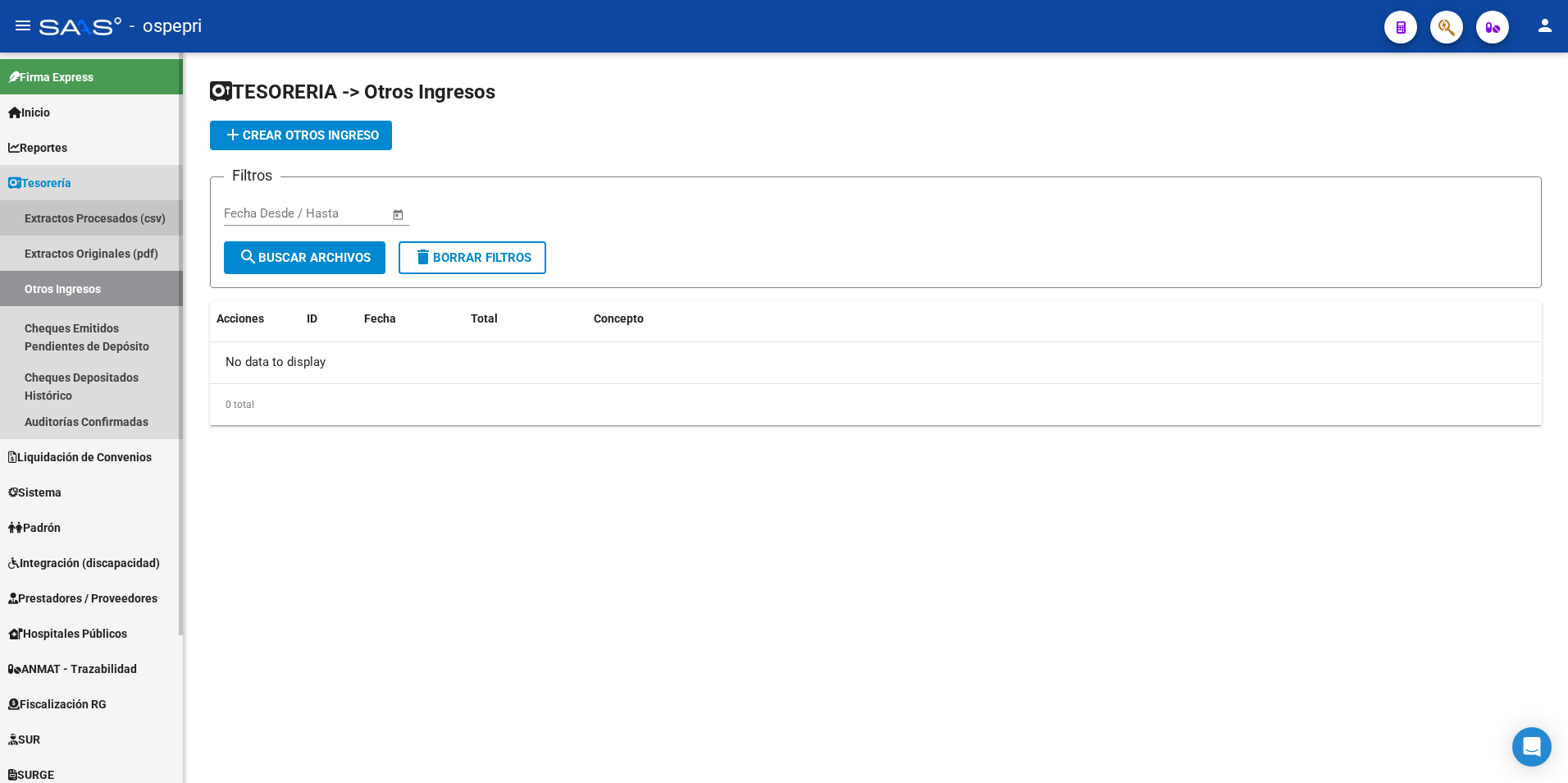
click at [82, 224] on link "Extractos Procesados (csv)" at bounding box center [91, 218] width 183 height 35
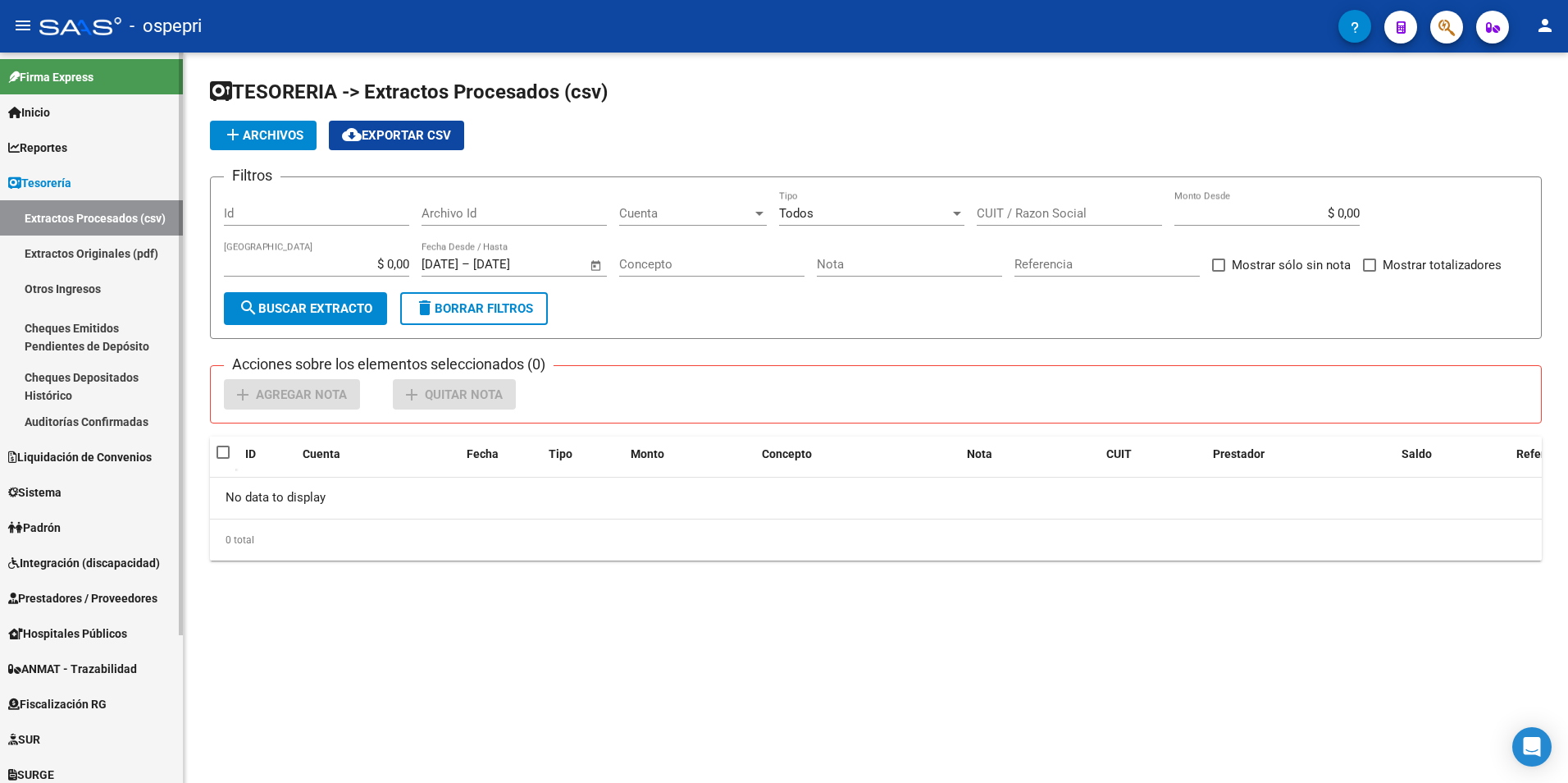
click at [97, 381] on link "Cheques Depositados Histórico" at bounding box center [91, 386] width 183 height 35
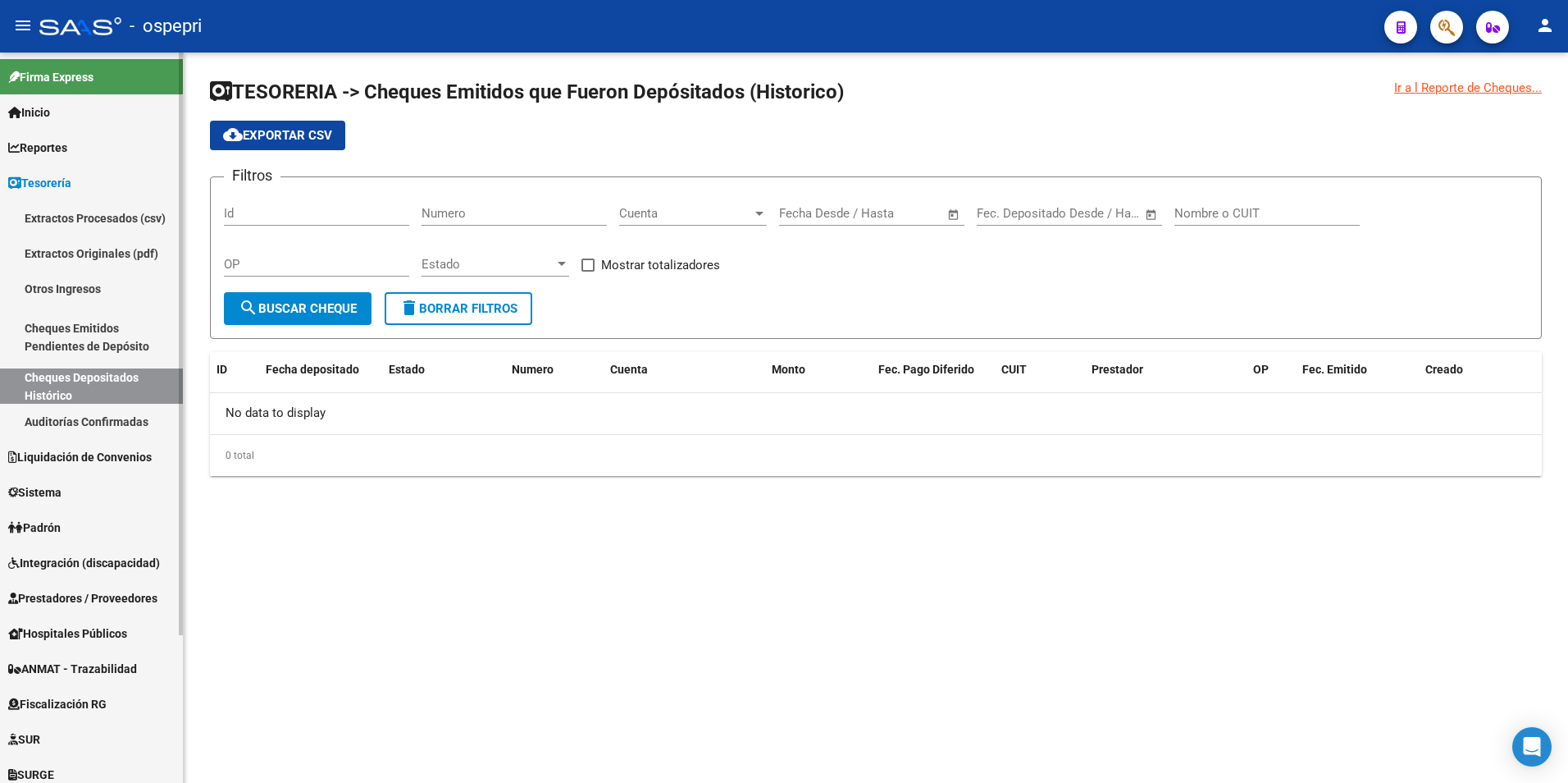
click at [86, 350] on link "Cheques Emitidos Pendientes de Depósito" at bounding box center [91, 337] width 183 height 62
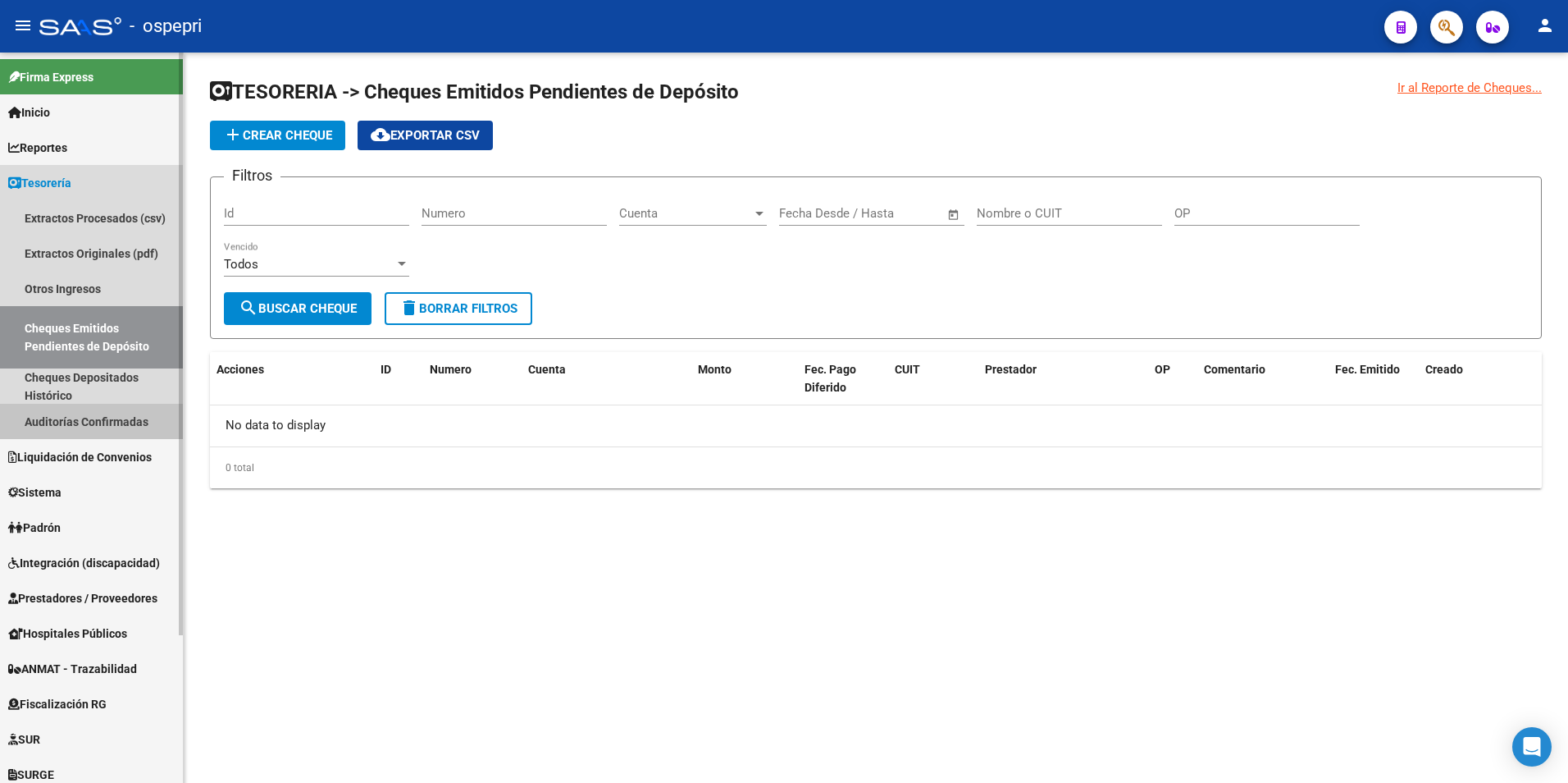
click at [79, 429] on link "Auditorías Confirmadas" at bounding box center [91, 421] width 183 height 35
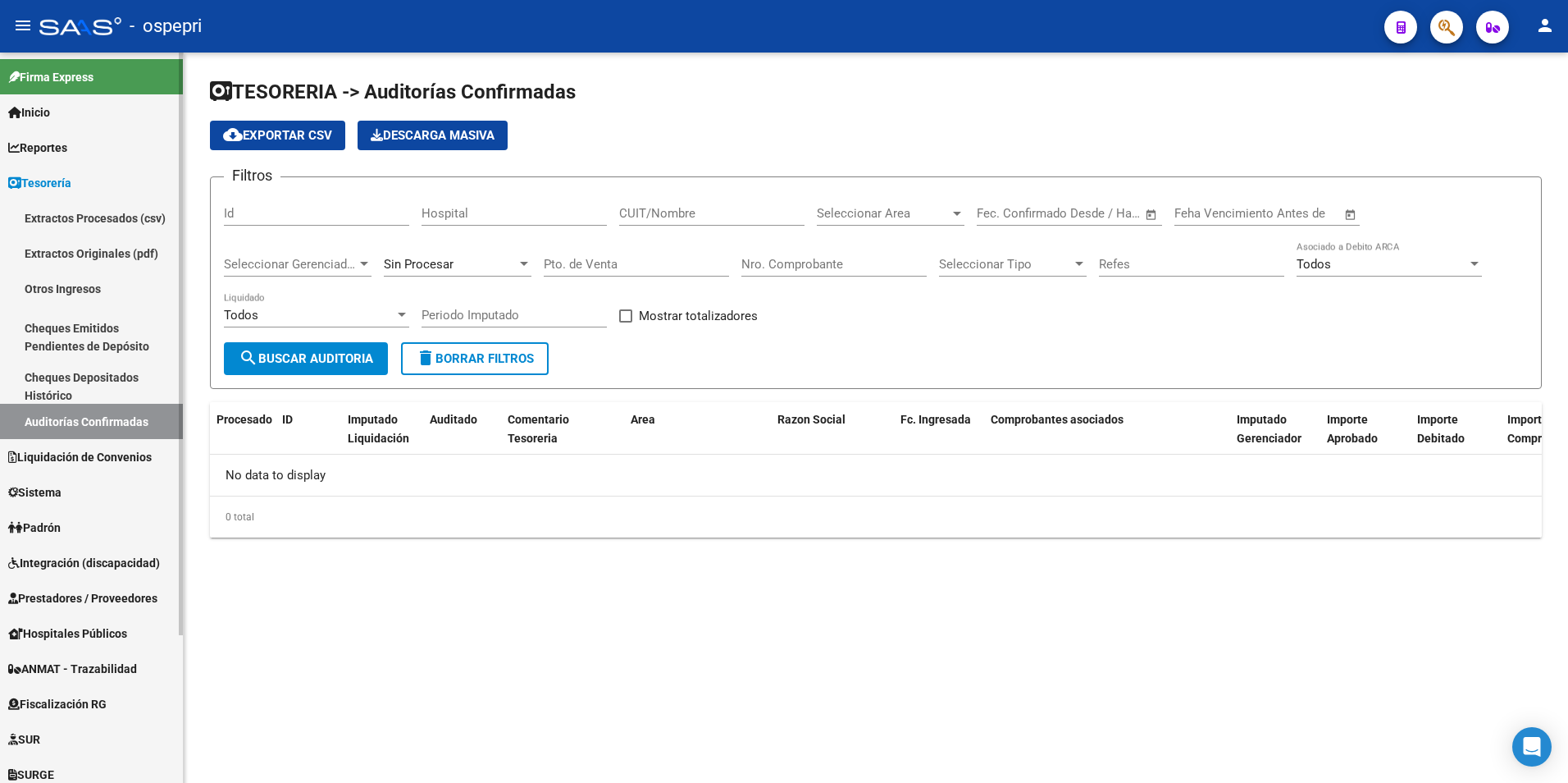
click at [69, 178] on span "Tesorería" at bounding box center [40, 182] width 63 height 18
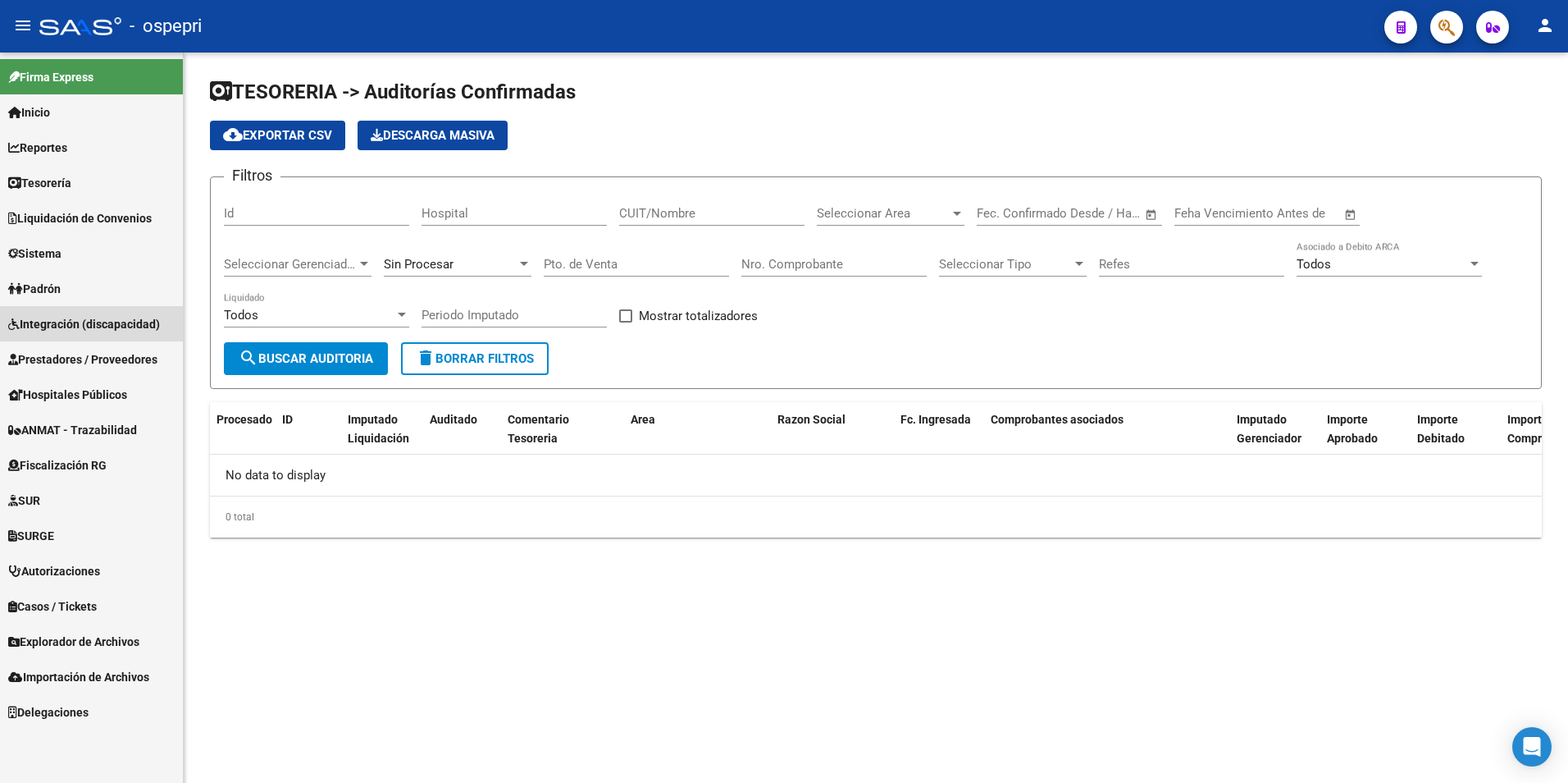
click at [66, 315] on span "Integración (discapacidad)" at bounding box center [85, 324] width 152 height 18
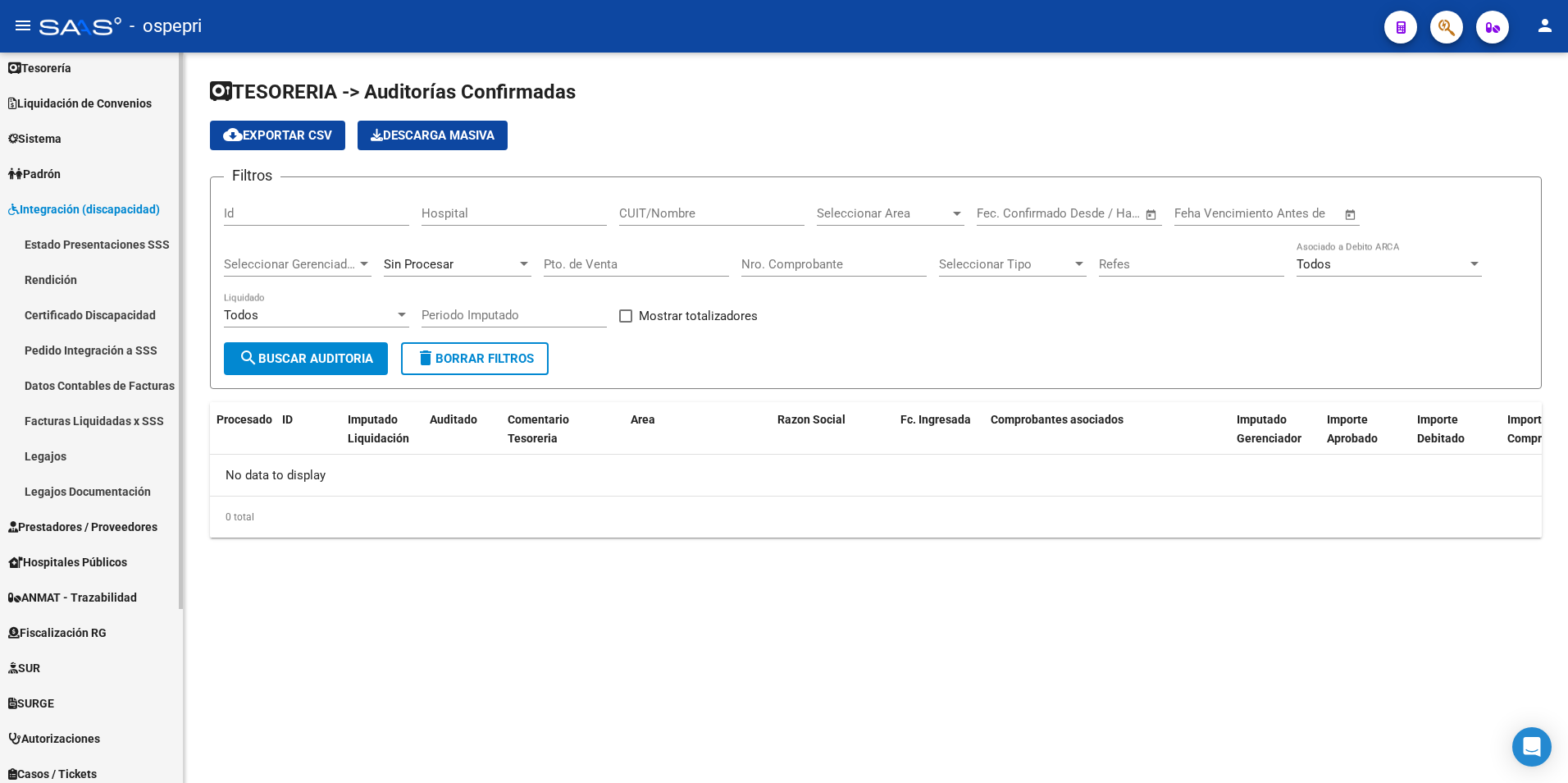
scroll to position [164, 0]
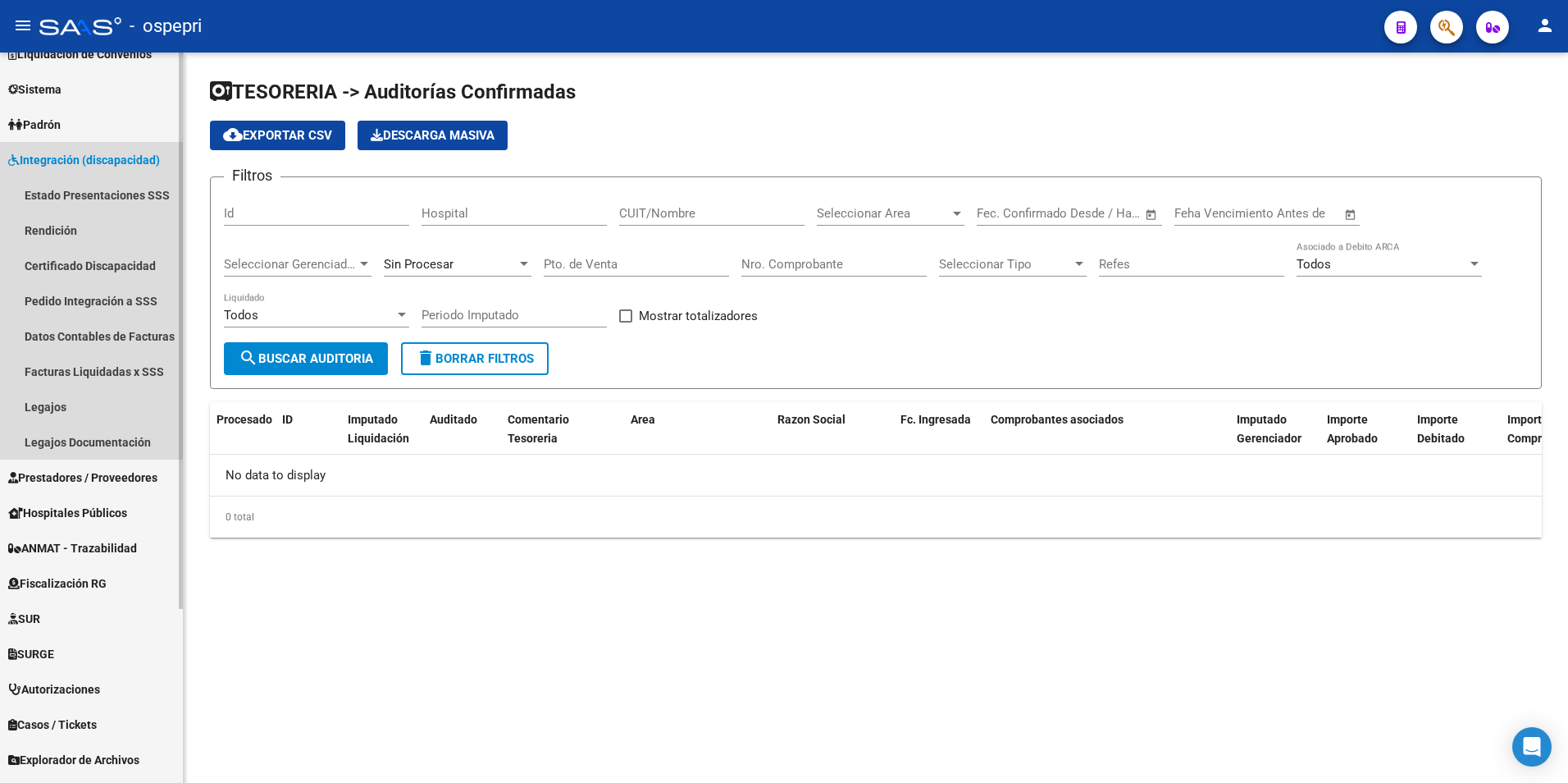
click at [78, 148] on link "Integración (discapacidad)" at bounding box center [91, 159] width 183 height 35
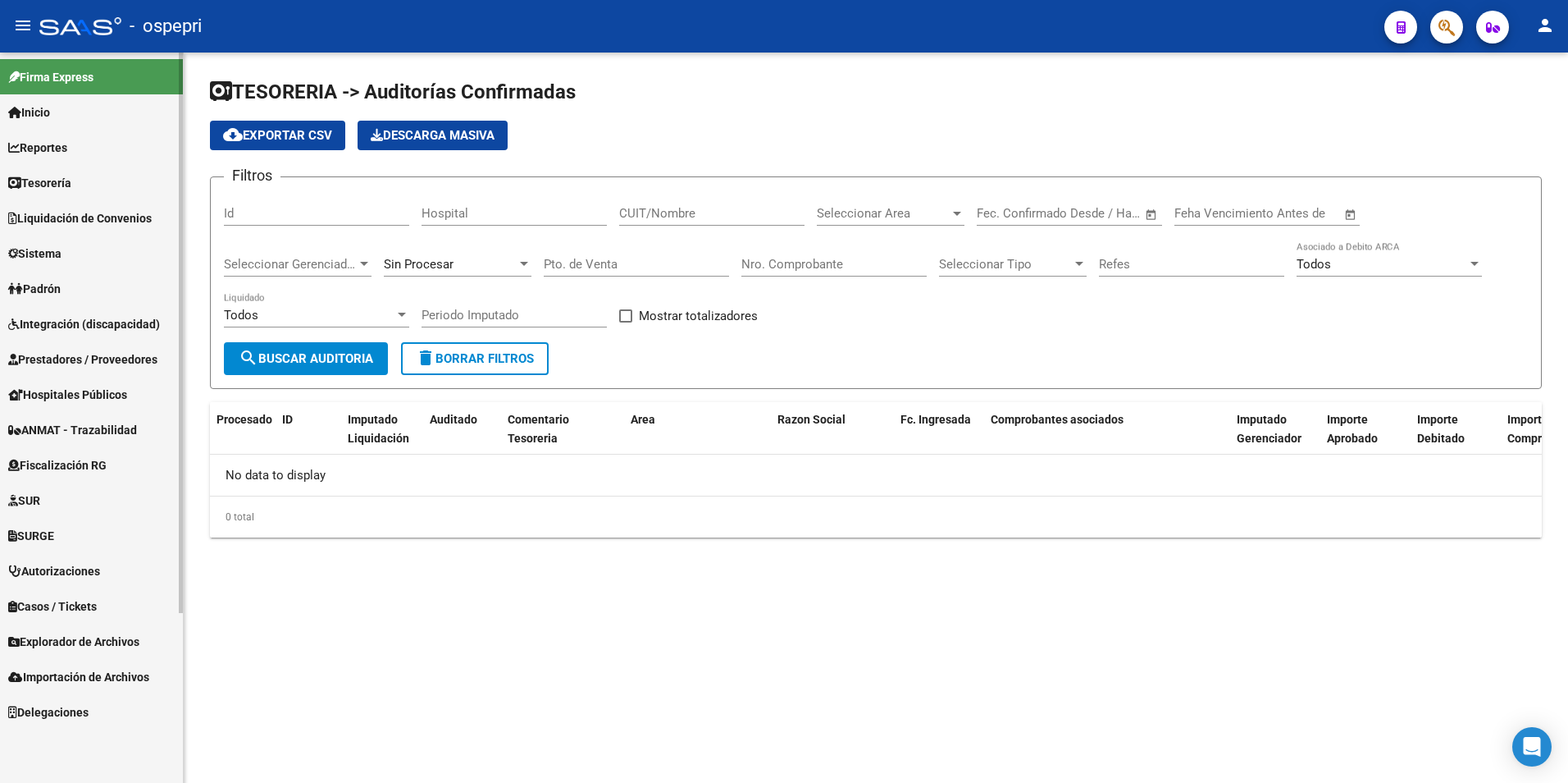
scroll to position [0, 0]
click at [91, 386] on span "Hospitales Públicos" at bounding box center [68, 395] width 119 height 18
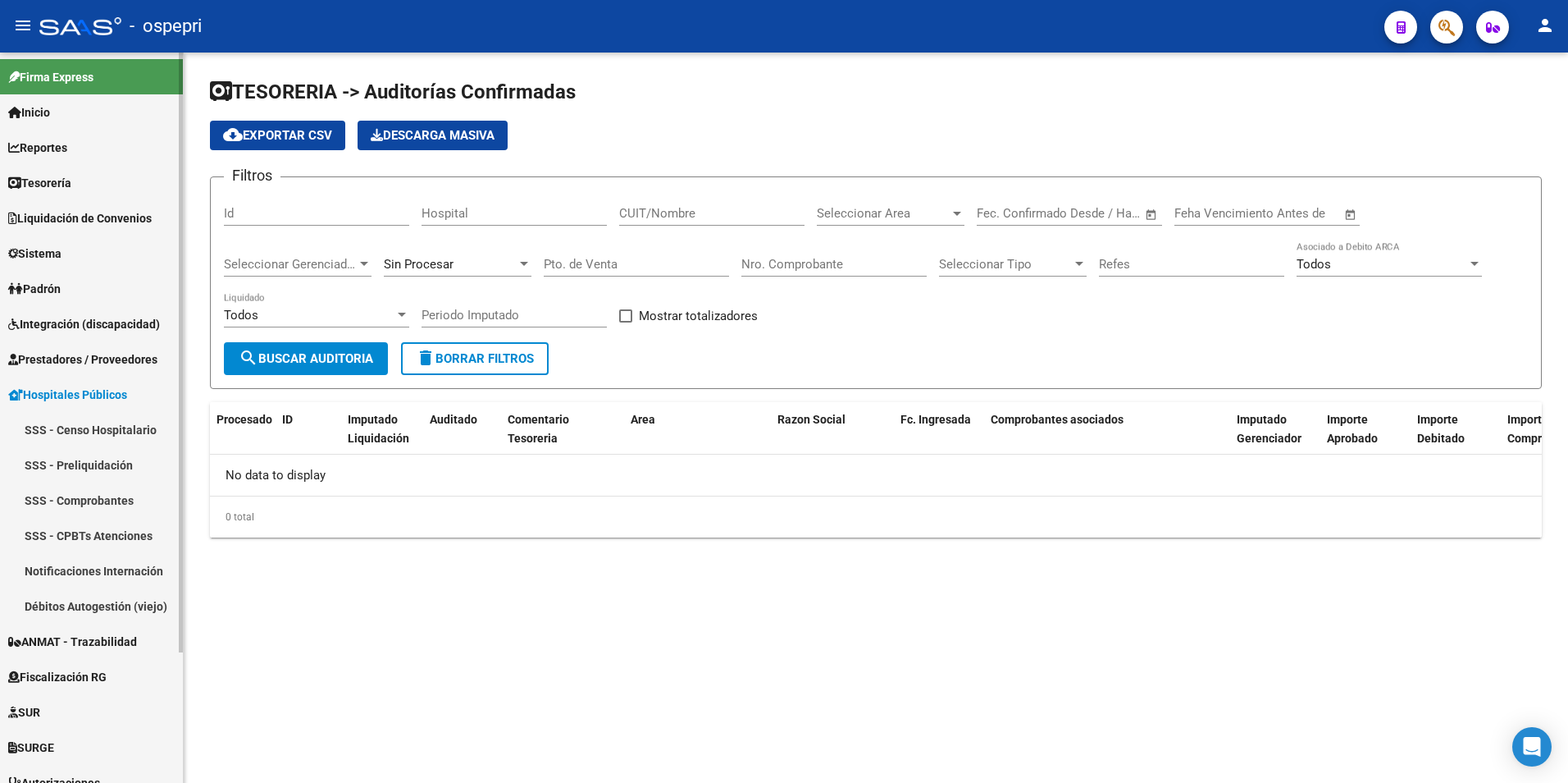
click at [79, 394] on span "Hospitales Públicos" at bounding box center [68, 395] width 119 height 18
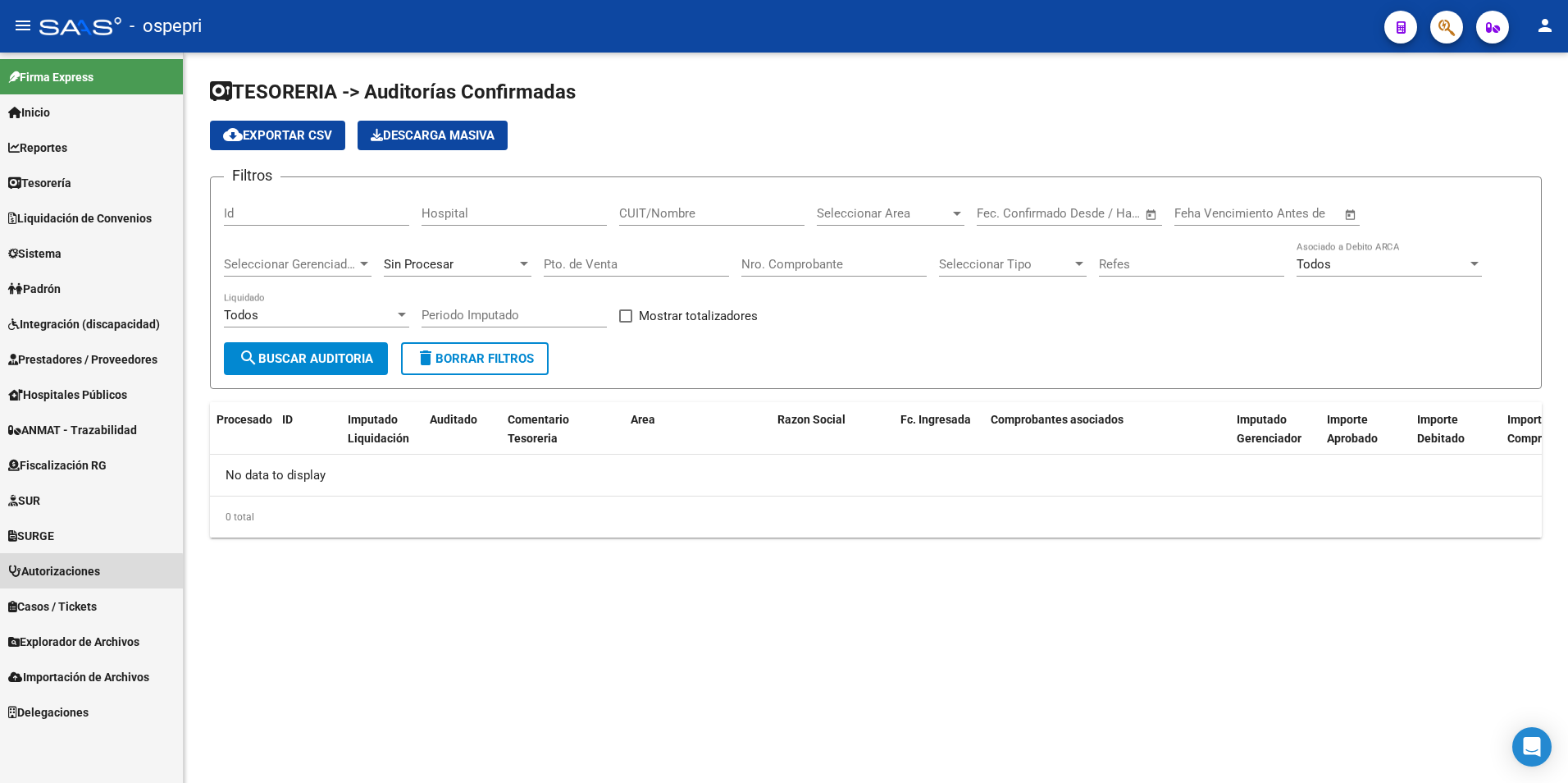
click at [91, 571] on span "Autorizaciones" at bounding box center [54, 571] width 91 height 18
click at [76, 604] on link "Áreas - Listado" at bounding box center [91, 605] width 183 height 35
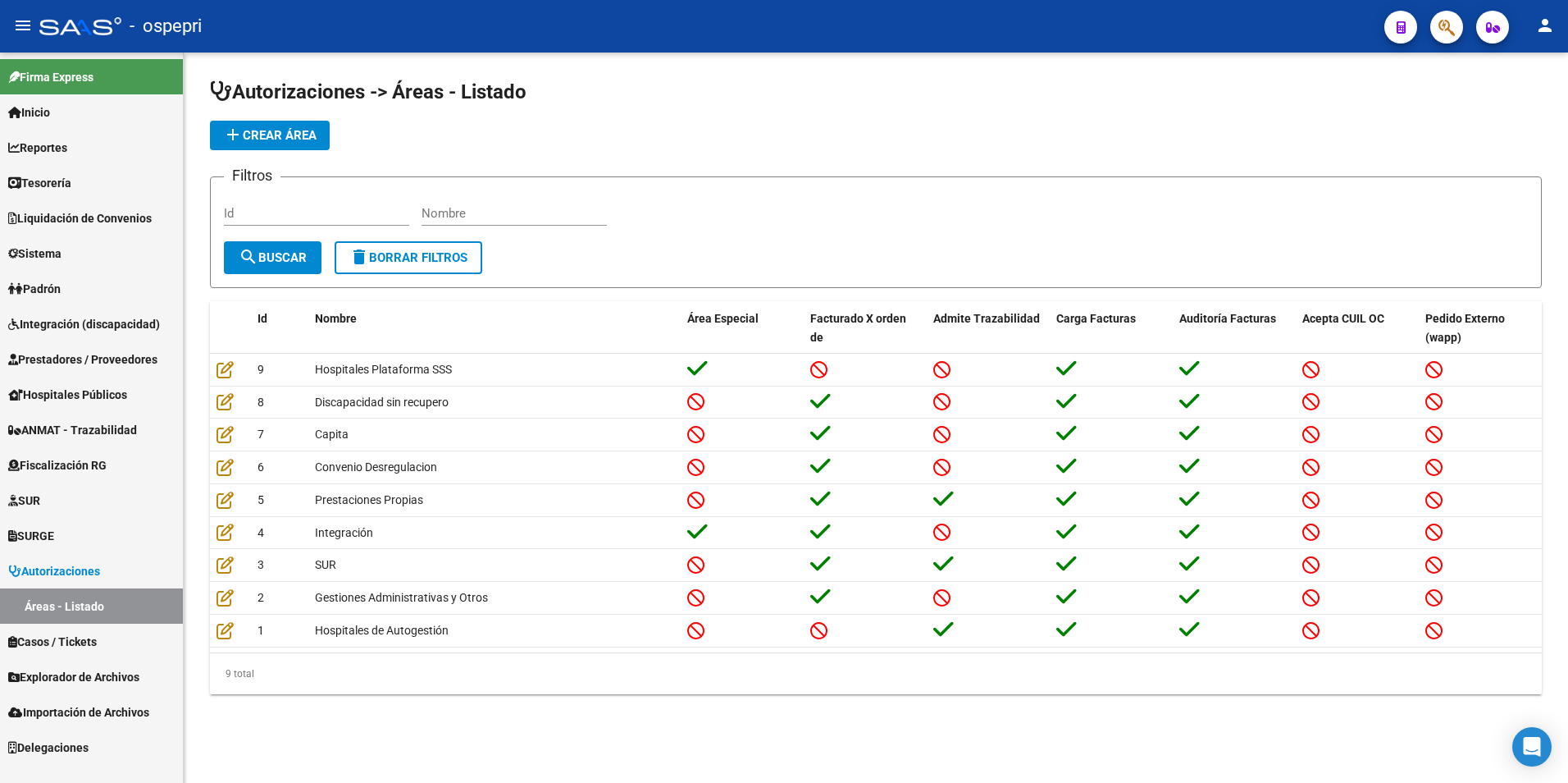
click at [1452, 24] on icon "button" at bounding box center [1446, 28] width 16 height 19
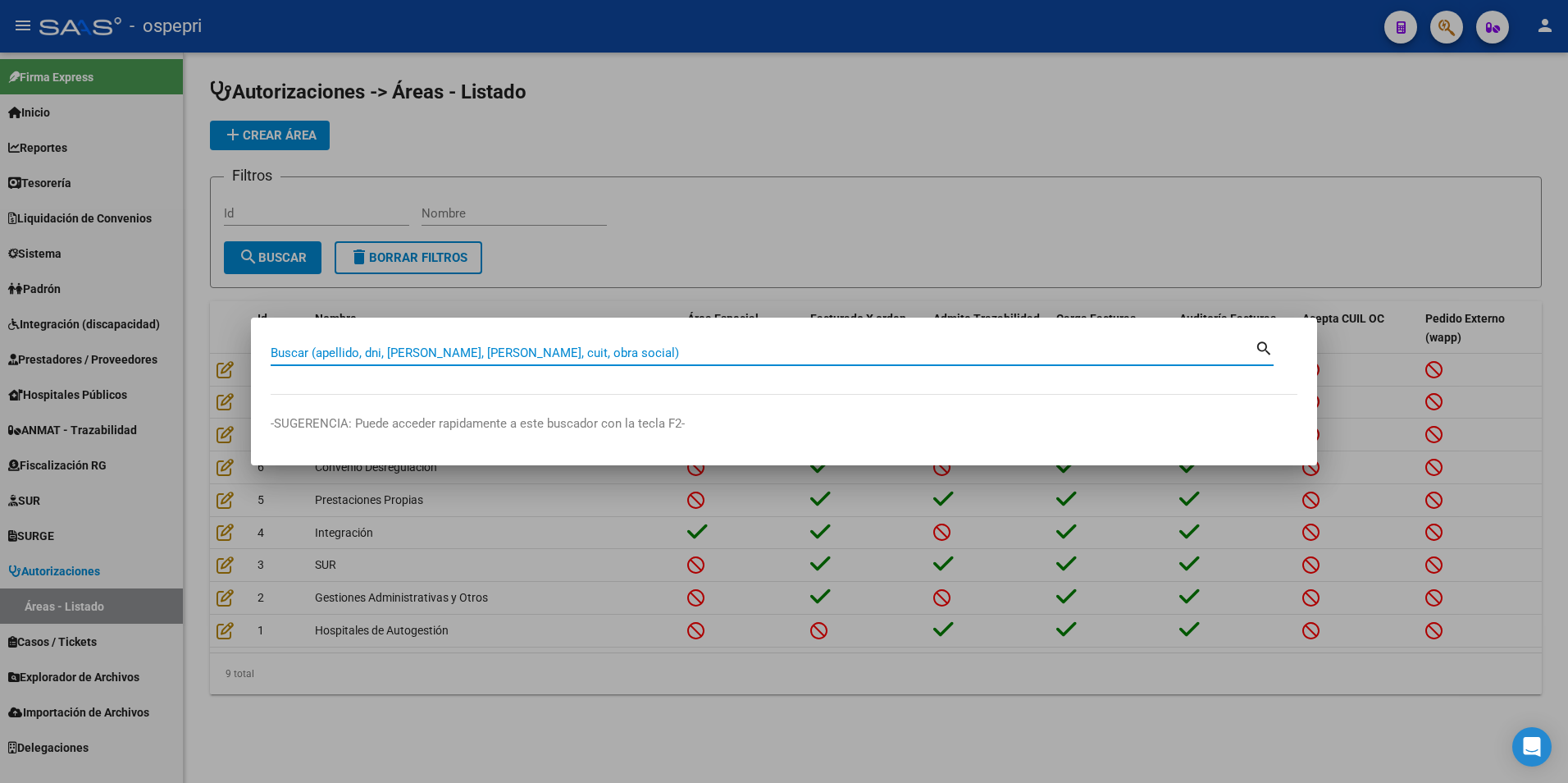
paste input "35354884"
type input "35354884"
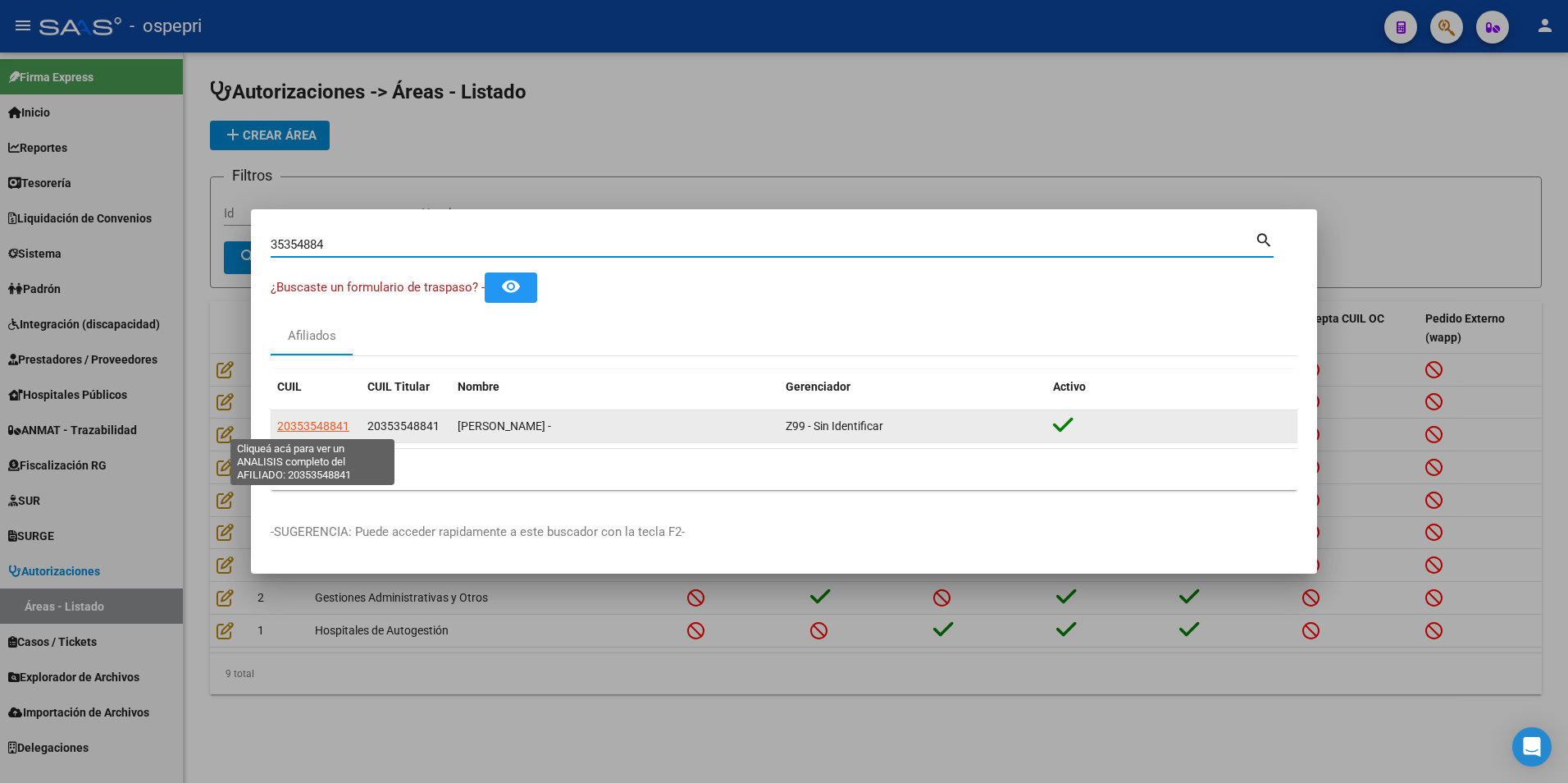
click at [310, 428] on span "20353548841" at bounding box center [313, 426] width 72 height 13
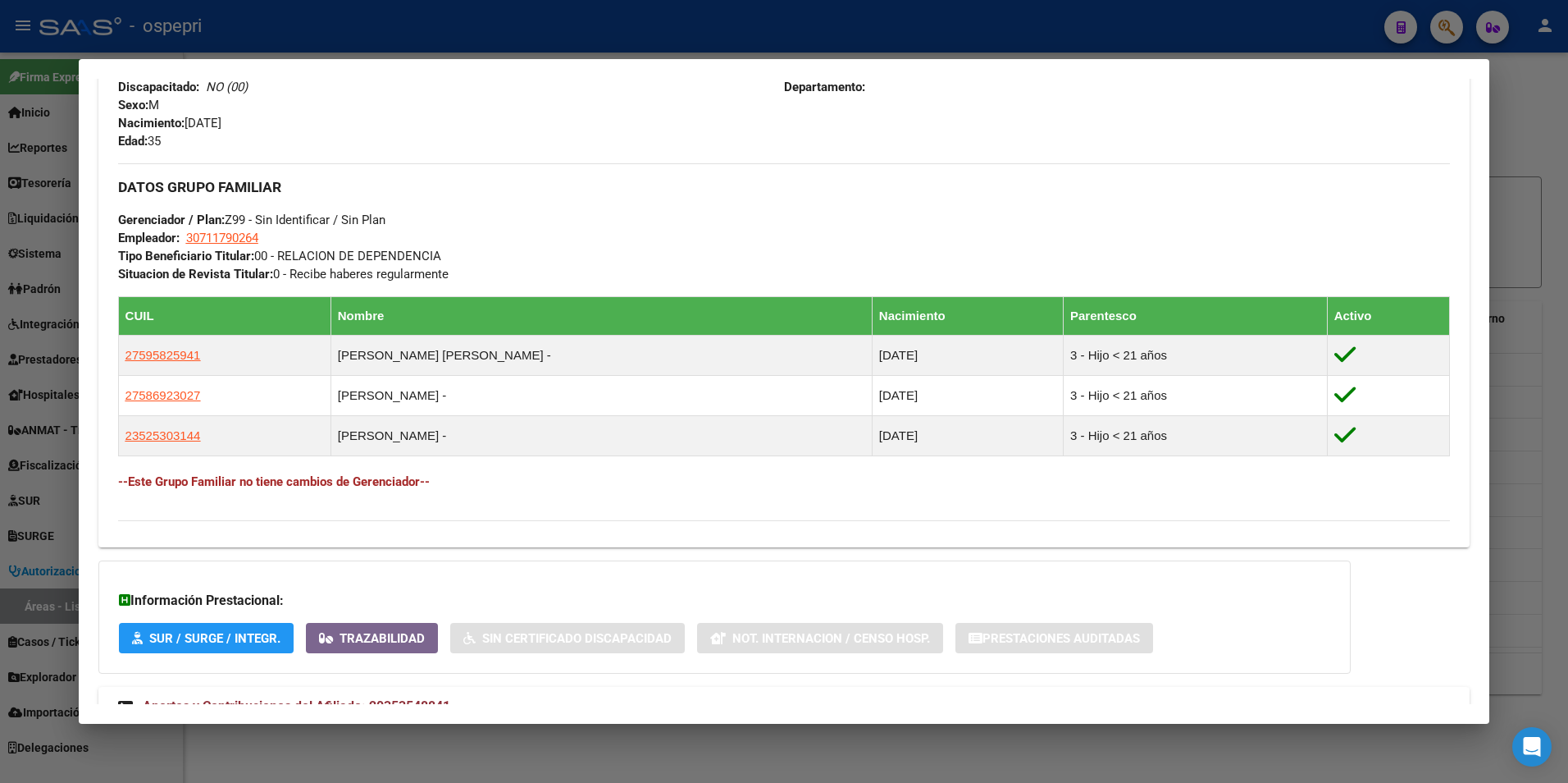
scroll to position [759, 0]
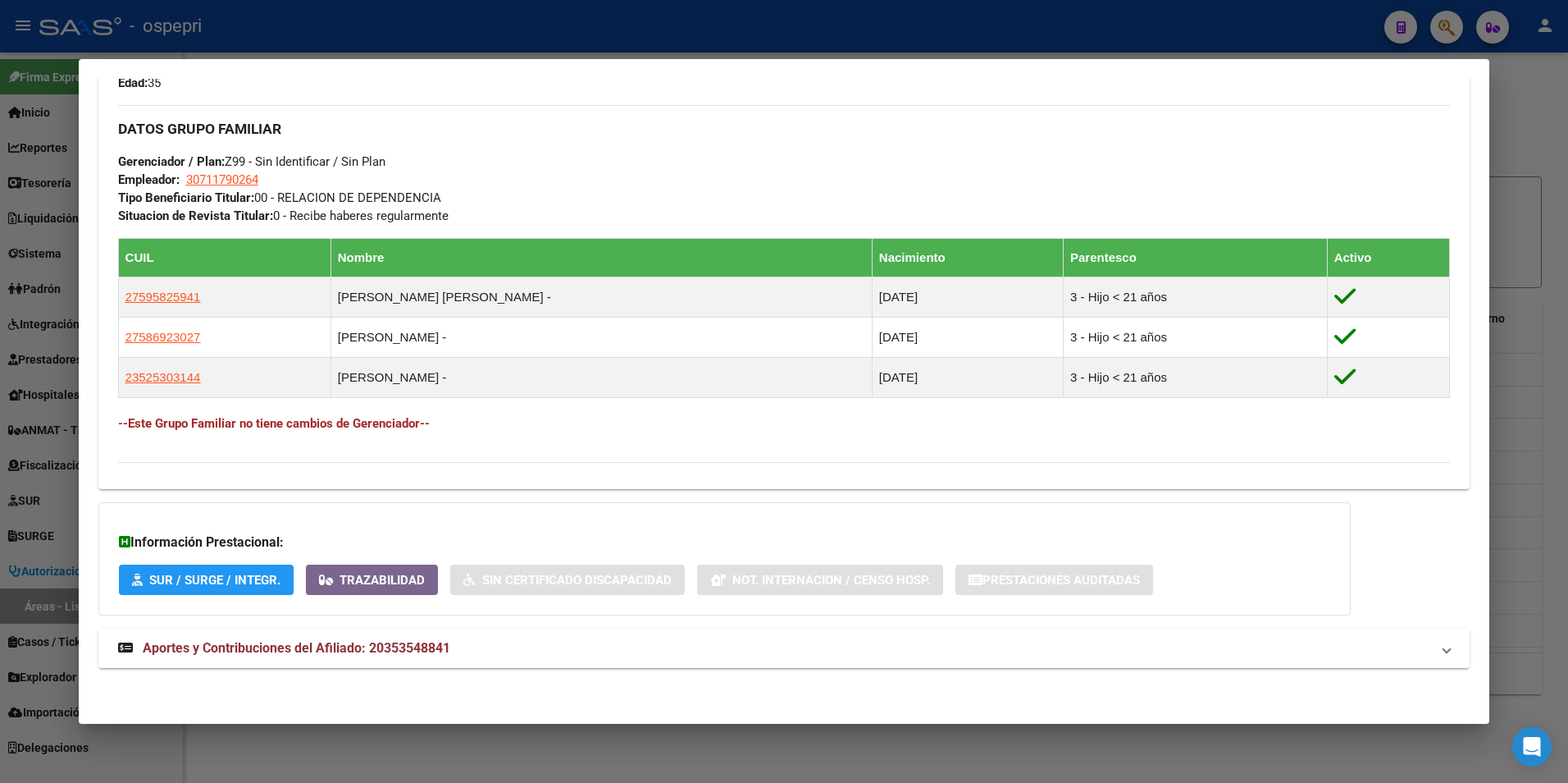
click at [368, 653] on span "Aportes y Contribuciones del Afiliado: 20353548841" at bounding box center [296, 647] width 307 height 16
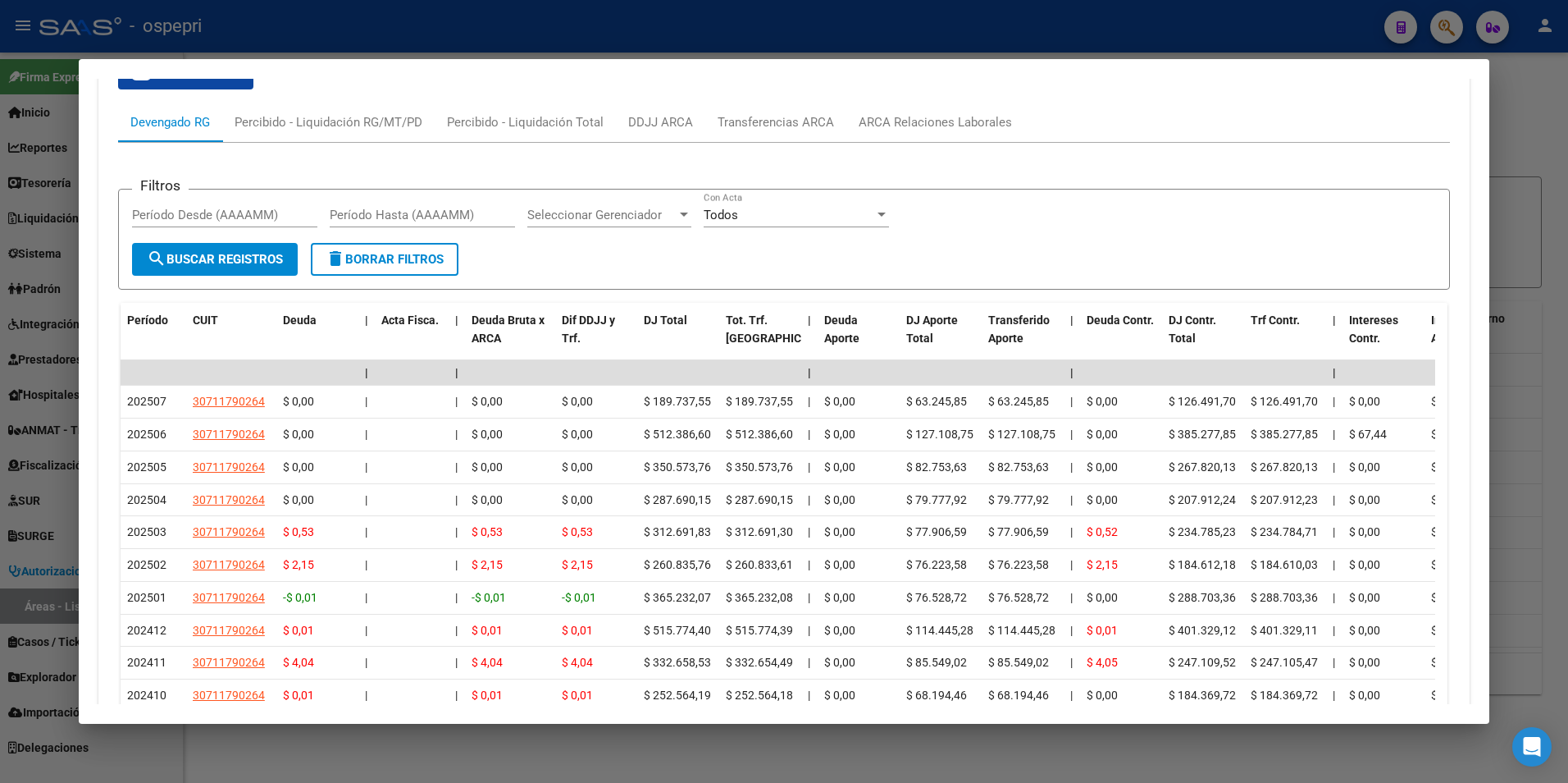
scroll to position [1407, 0]
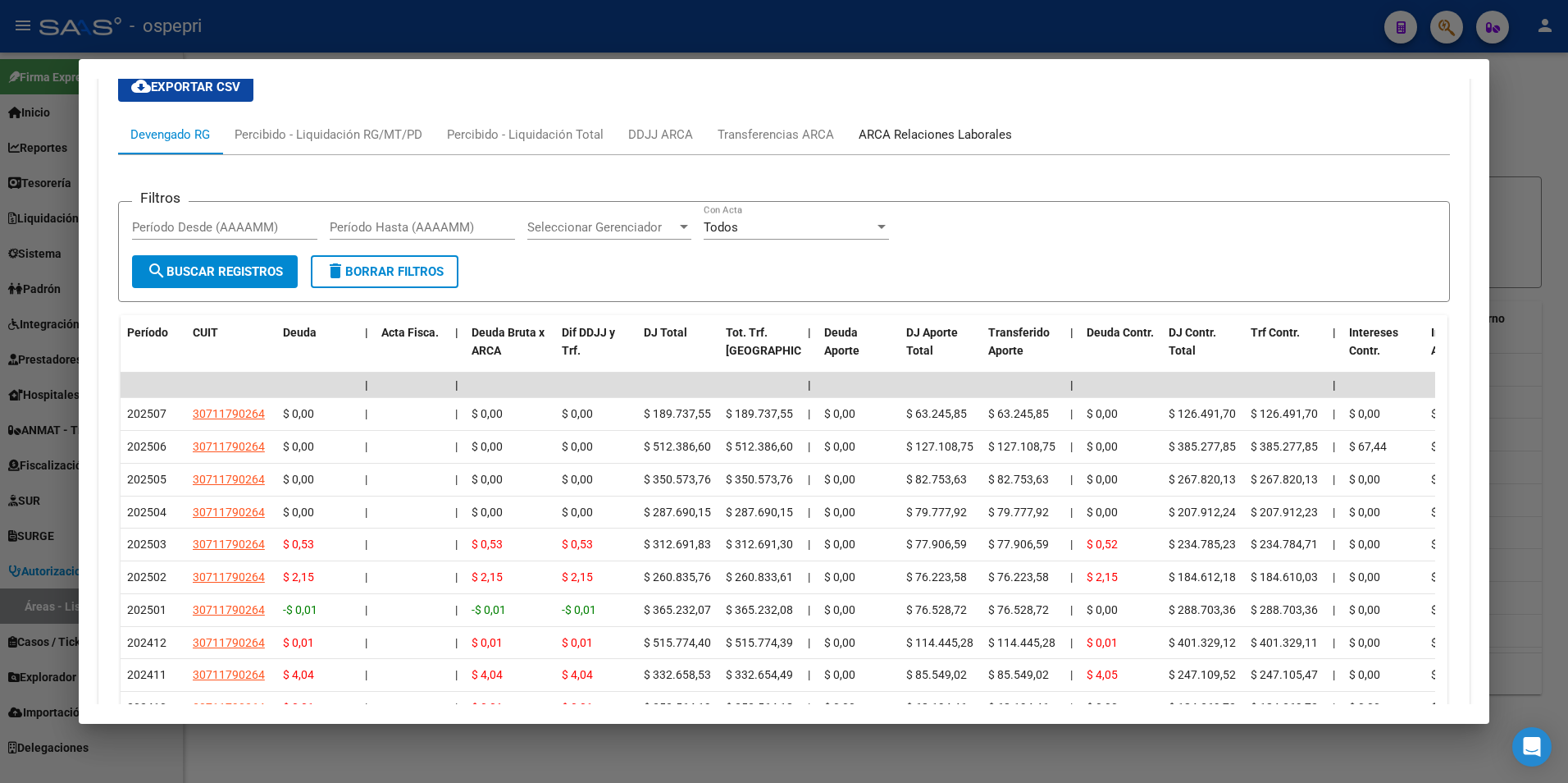
click at [970, 134] on div "ARCA Relaciones Laborales" at bounding box center [935, 134] width 154 height 18
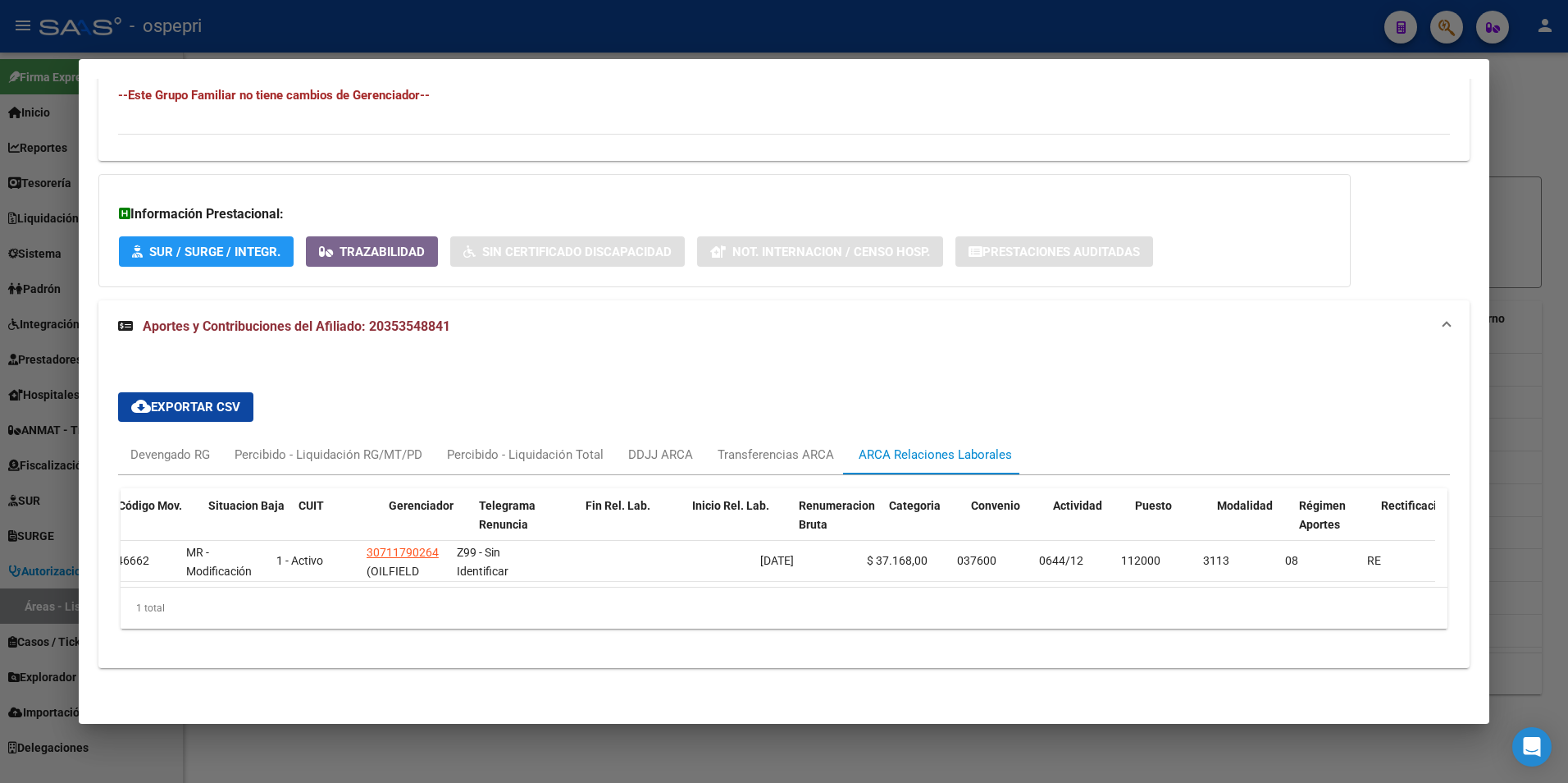
scroll to position [0, 0]
